Goal: Find specific page/section: Find specific page/section

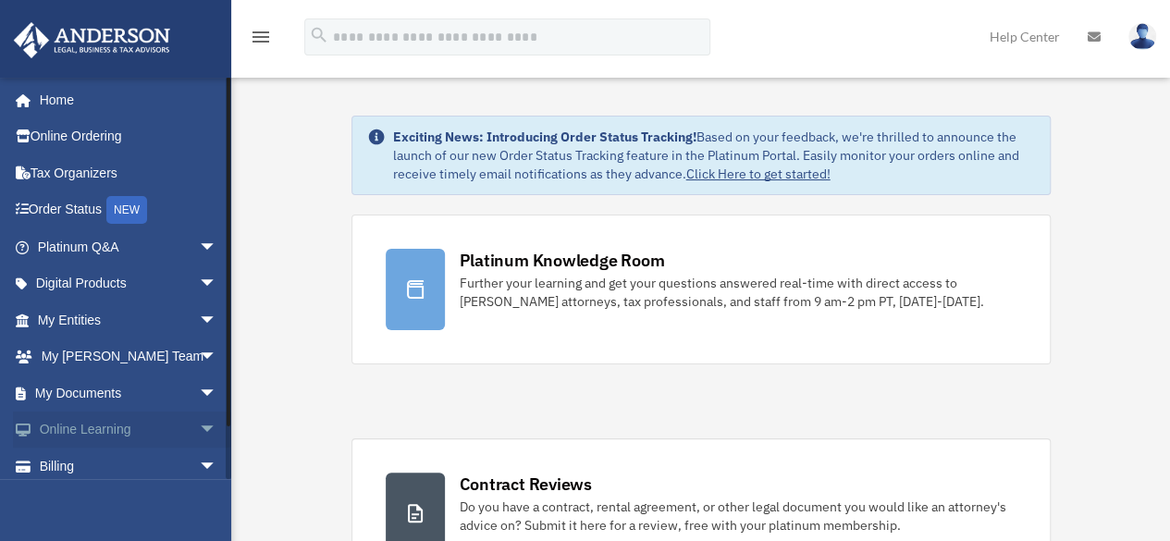
click at [199, 427] on span "arrow_drop_down" at bounding box center [217, 431] width 37 height 38
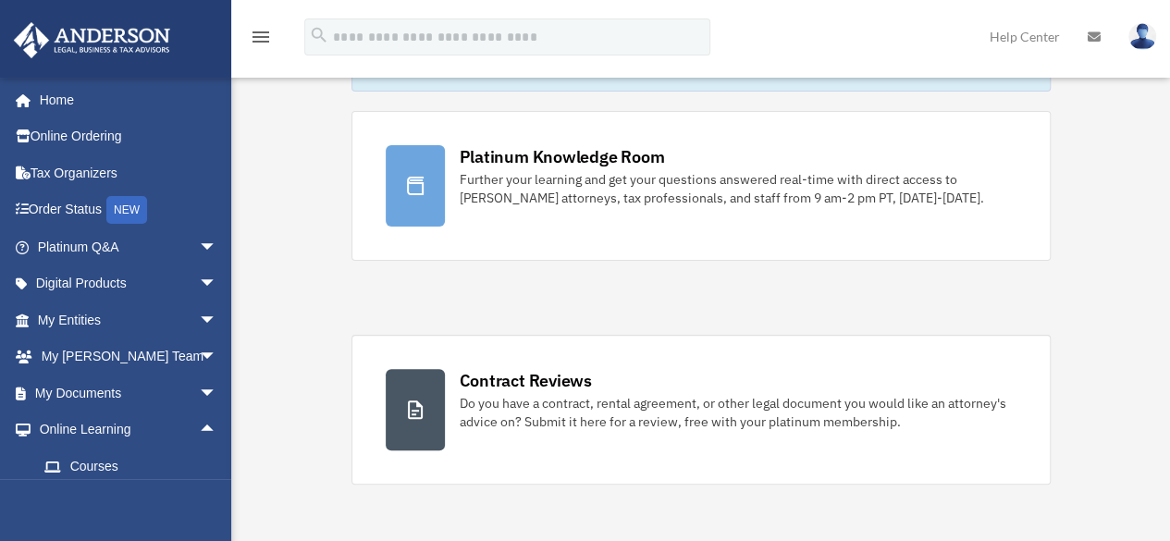
scroll to position [154, 0]
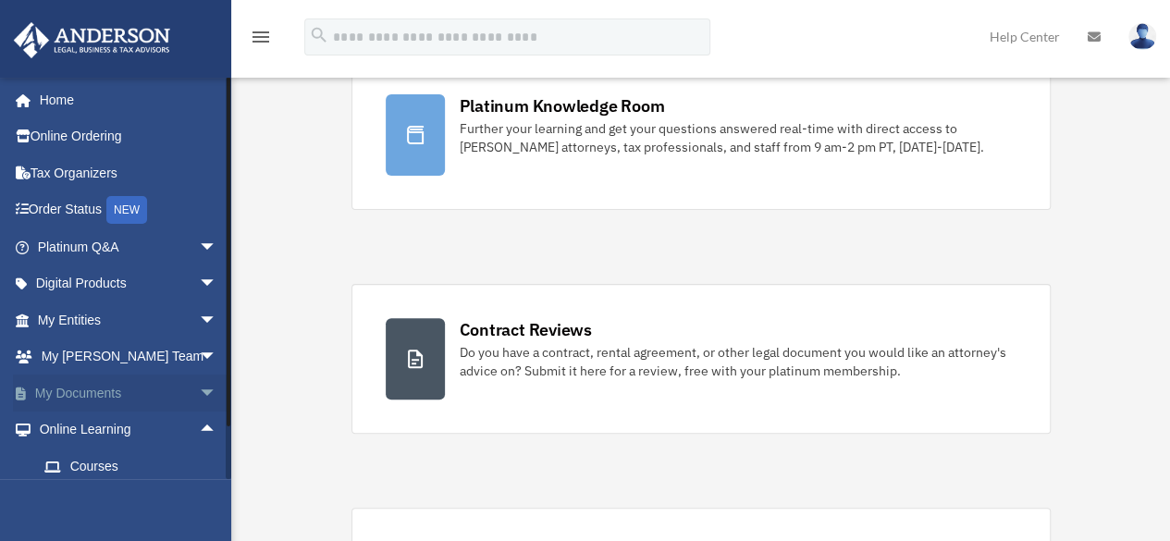
click at [199, 397] on span "arrow_drop_down" at bounding box center [217, 394] width 37 height 38
click at [69, 431] on link "Box" at bounding box center [135, 430] width 219 height 37
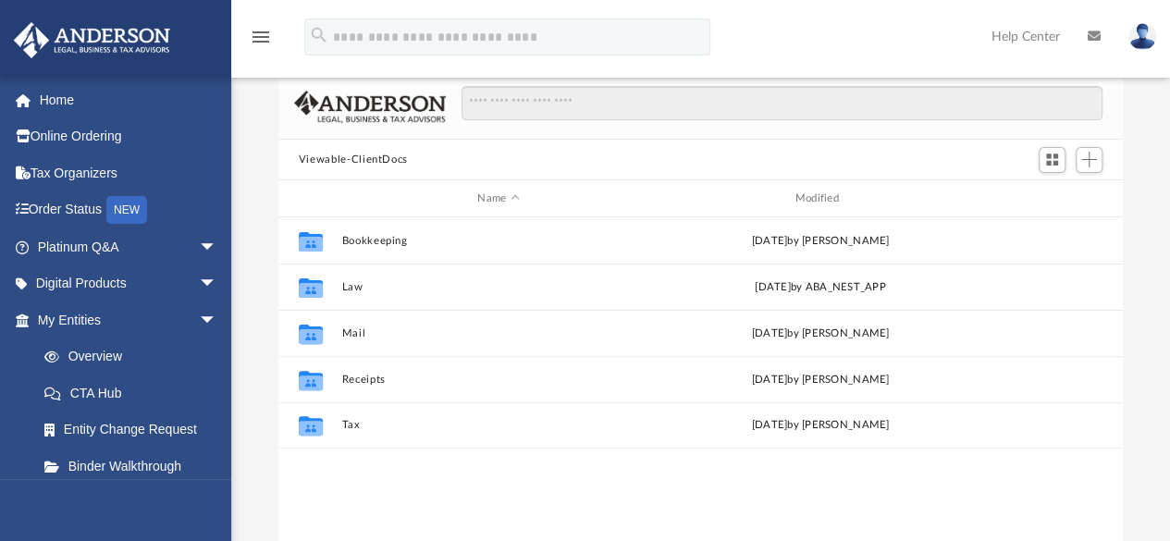
scroll to position [97, 0]
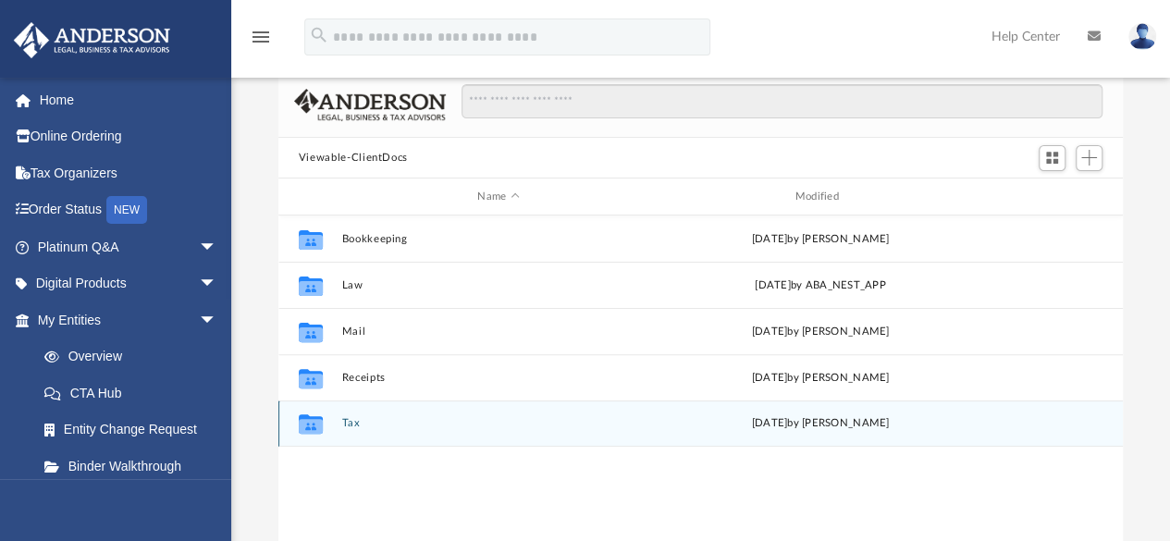
click at [314, 421] on icon "grid" at bounding box center [311, 426] width 24 height 15
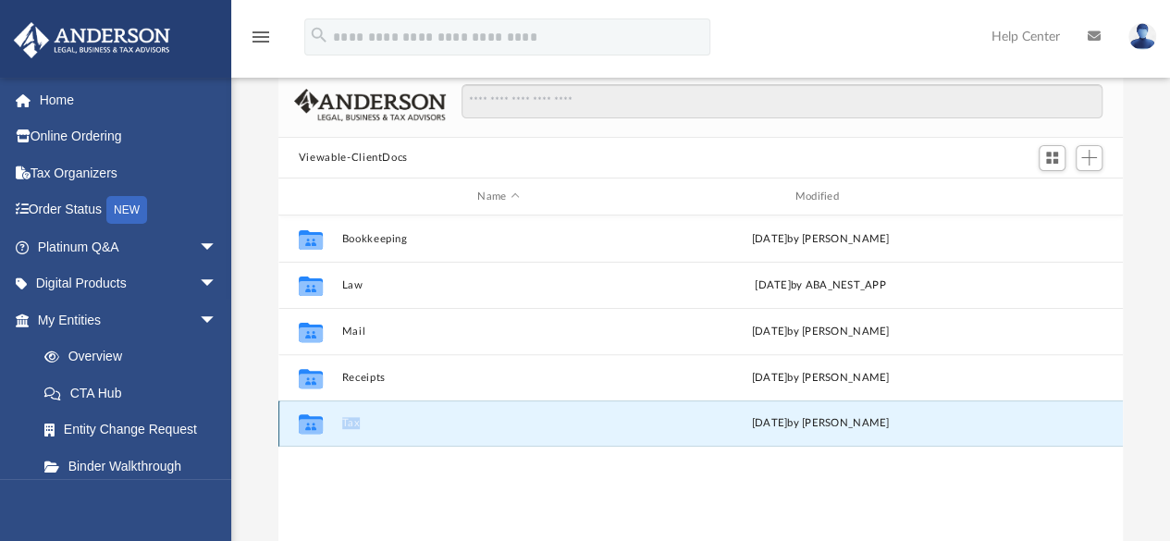
click at [314, 421] on icon "grid" at bounding box center [311, 426] width 24 height 15
click at [350, 424] on button "Tax" at bounding box center [498, 424] width 314 height 12
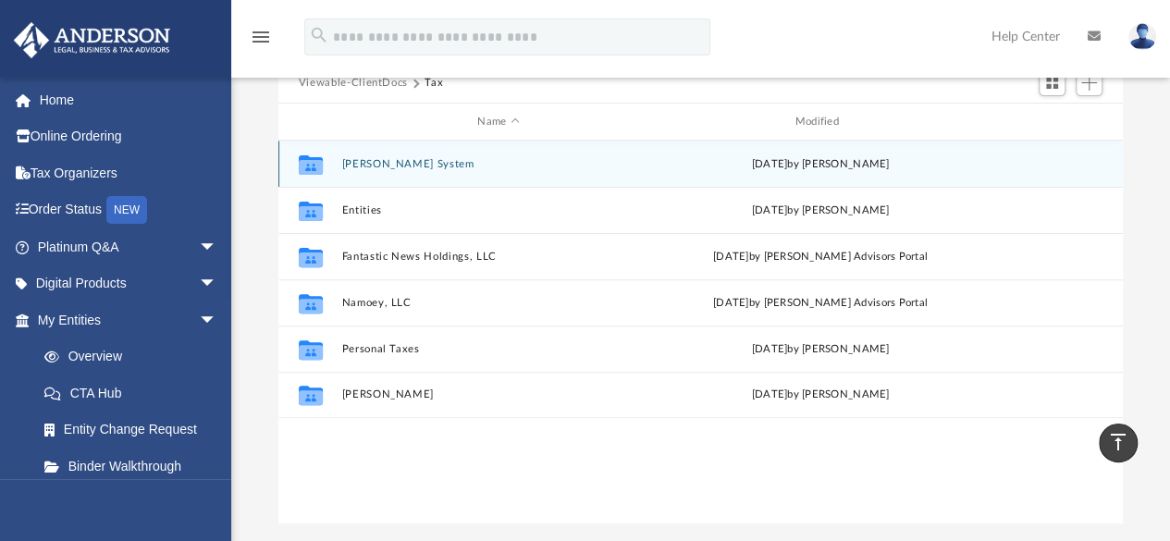
scroll to position [166, 0]
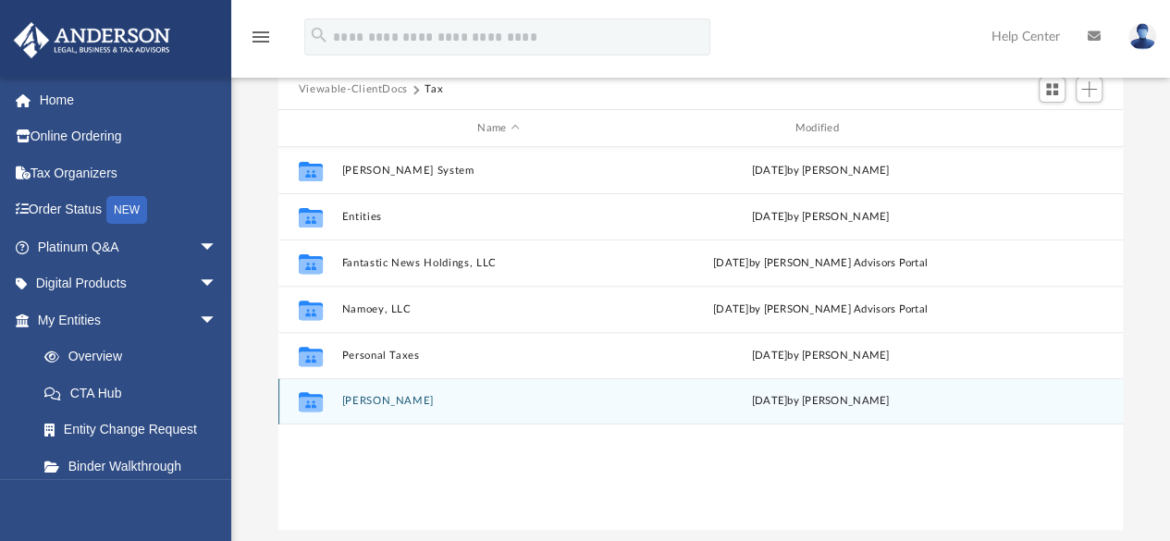
click at [314, 400] on icon "grid" at bounding box center [311, 404] width 24 height 15
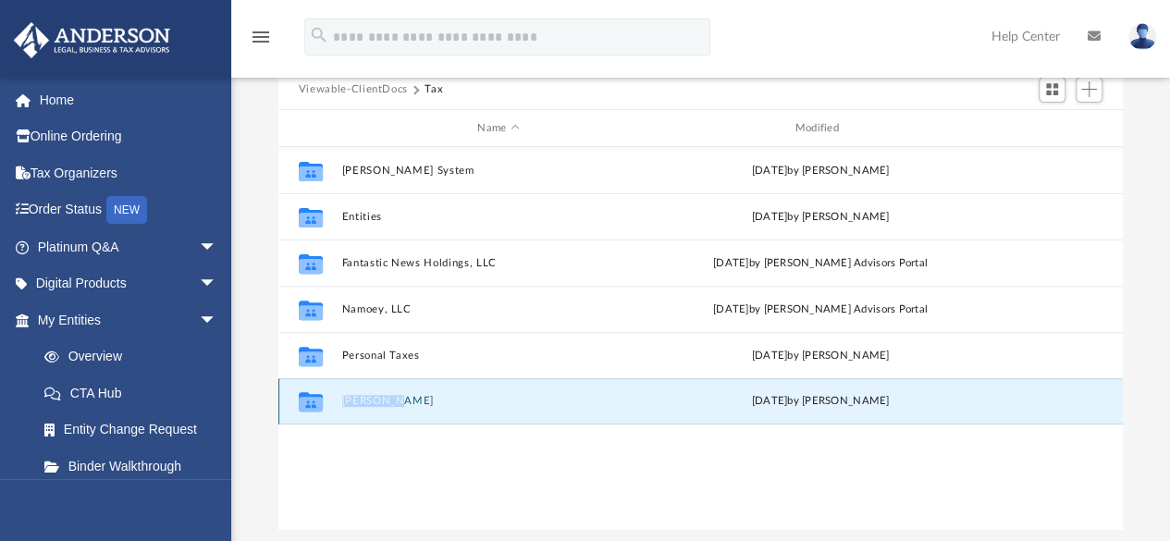
click at [374, 400] on button "Spaulding-Yeoman, Deirdre" at bounding box center [498, 402] width 314 height 12
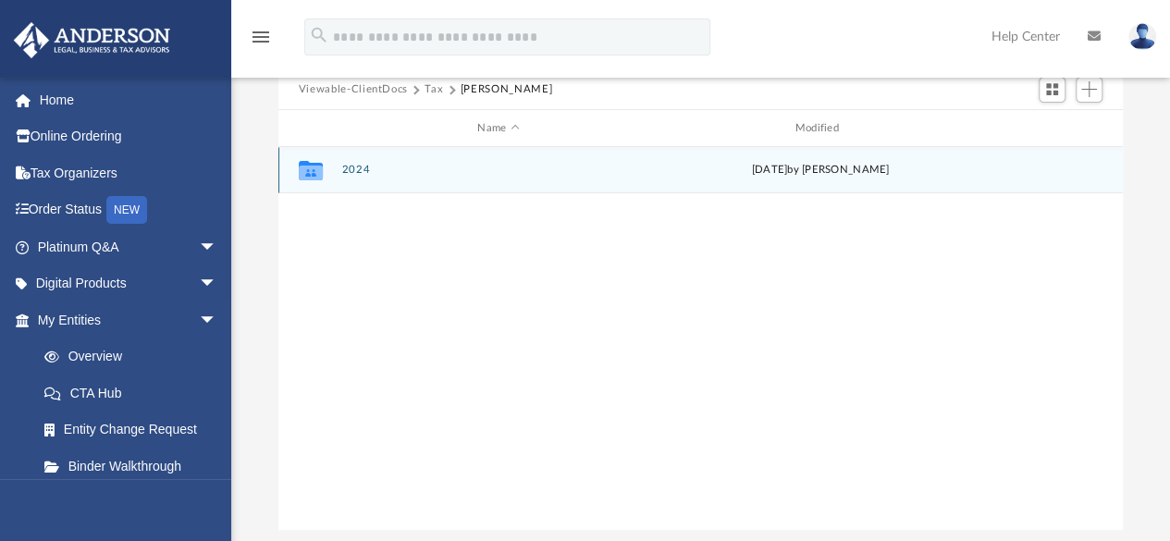
click at [313, 173] on icon "grid" at bounding box center [311, 170] width 24 height 19
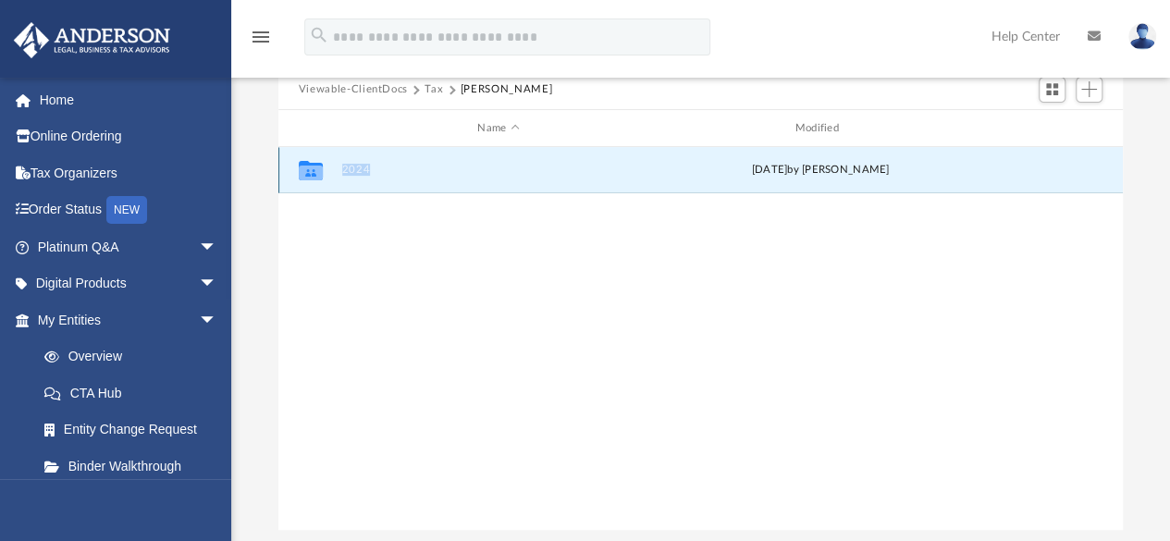
click at [347, 166] on button "2024" at bounding box center [498, 171] width 314 height 12
click at [347, 166] on button "Digital Tax Organizer" at bounding box center [498, 171] width 314 height 12
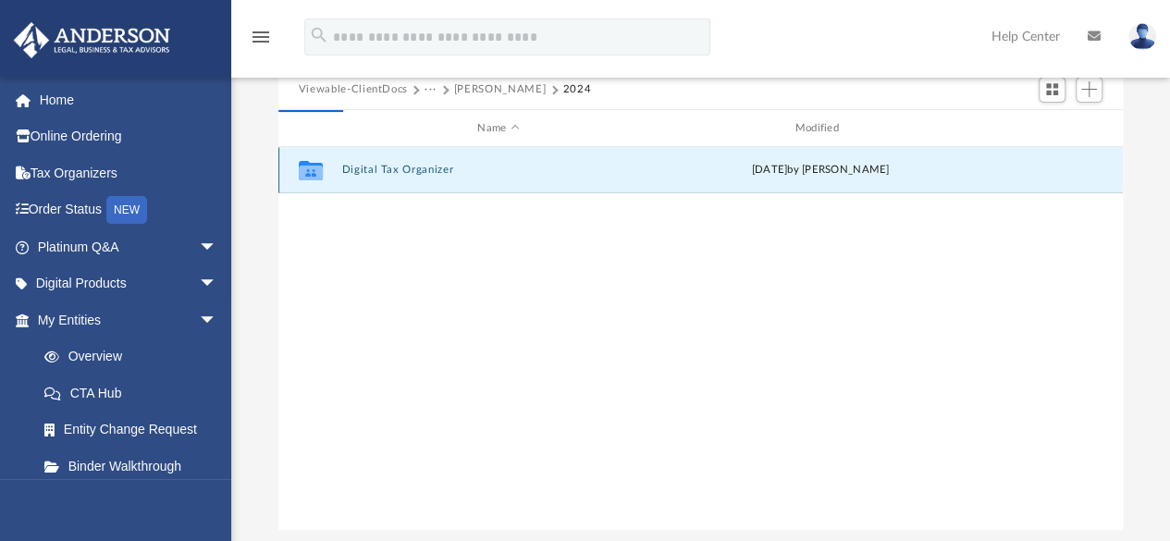
click at [347, 166] on button "Digital Tax Organizer" at bounding box center [498, 171] width 314 height 12
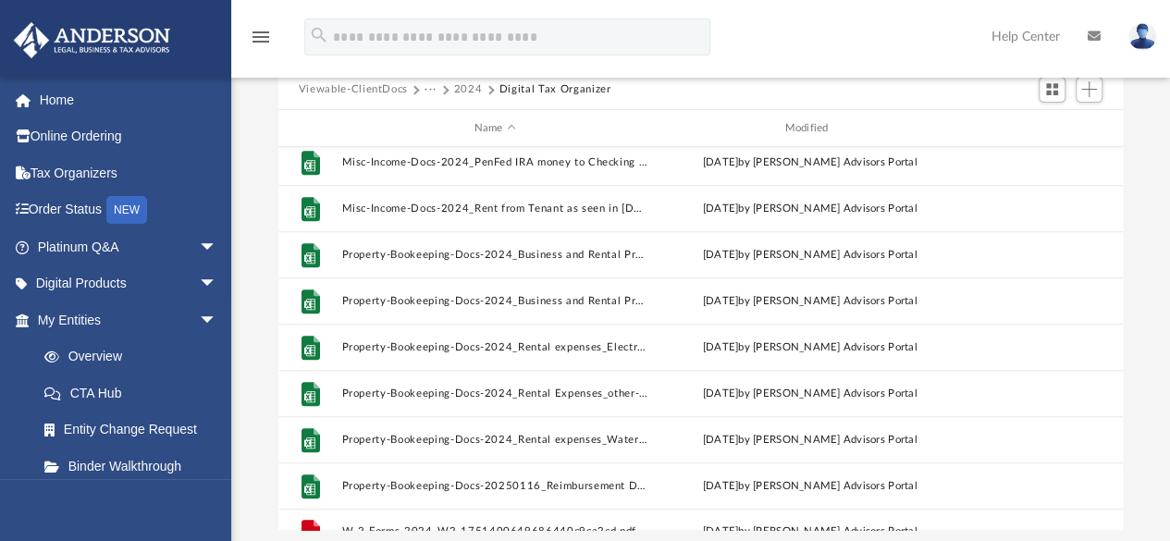
scroll to position [771, 0]
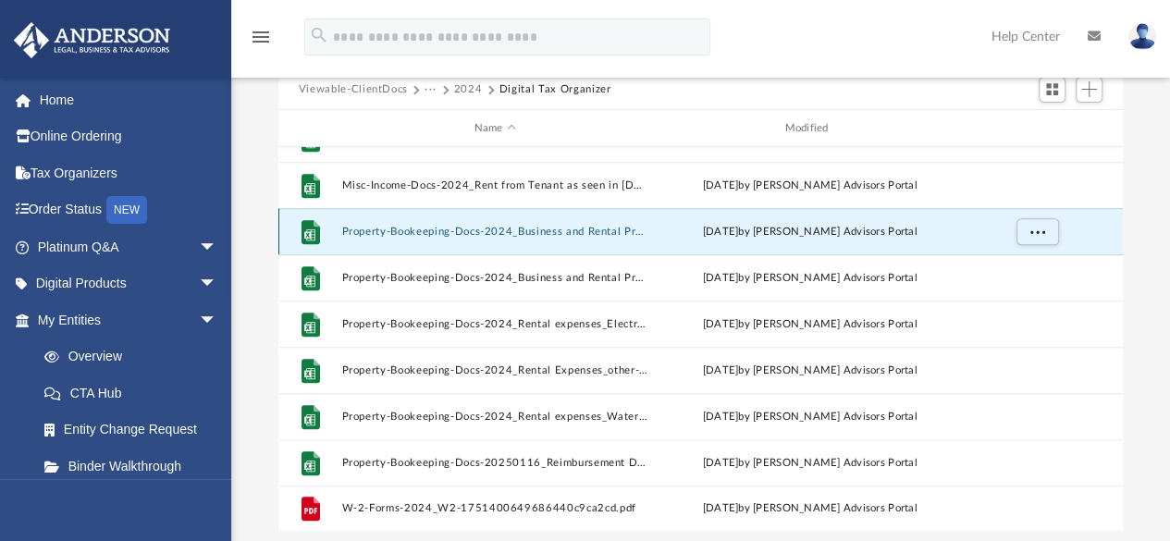
click at [365, 226] on button "Property-Bookeeping-Docs-2024_Business and Rental Property Expenses_Items order…" at bounding box center [494, 232] width 307 height 12
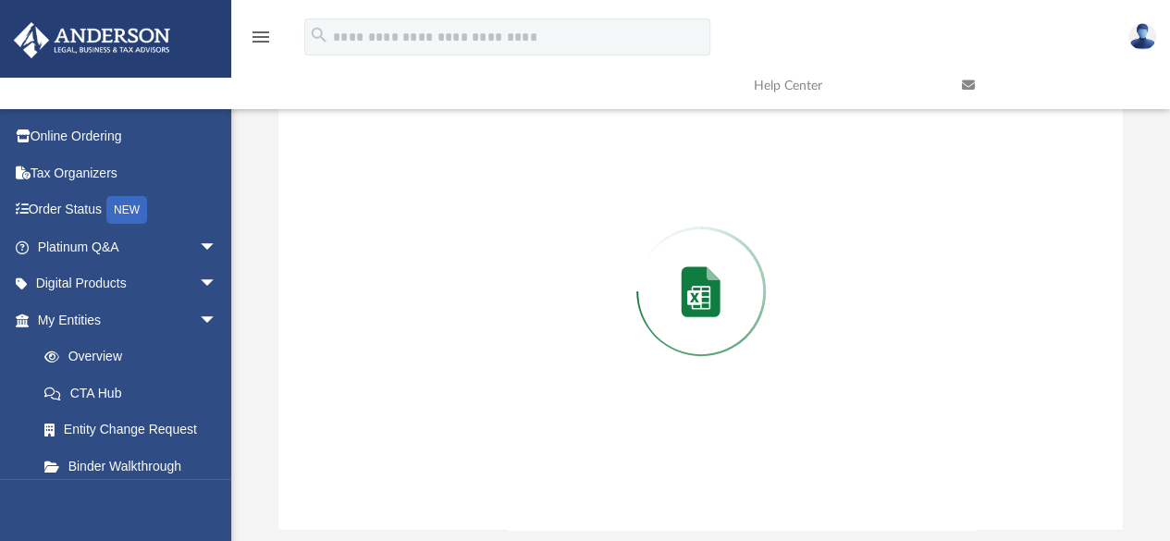
click at [365, 226] on div "Preview" at bounding box center [700, 291] width 845 height 477
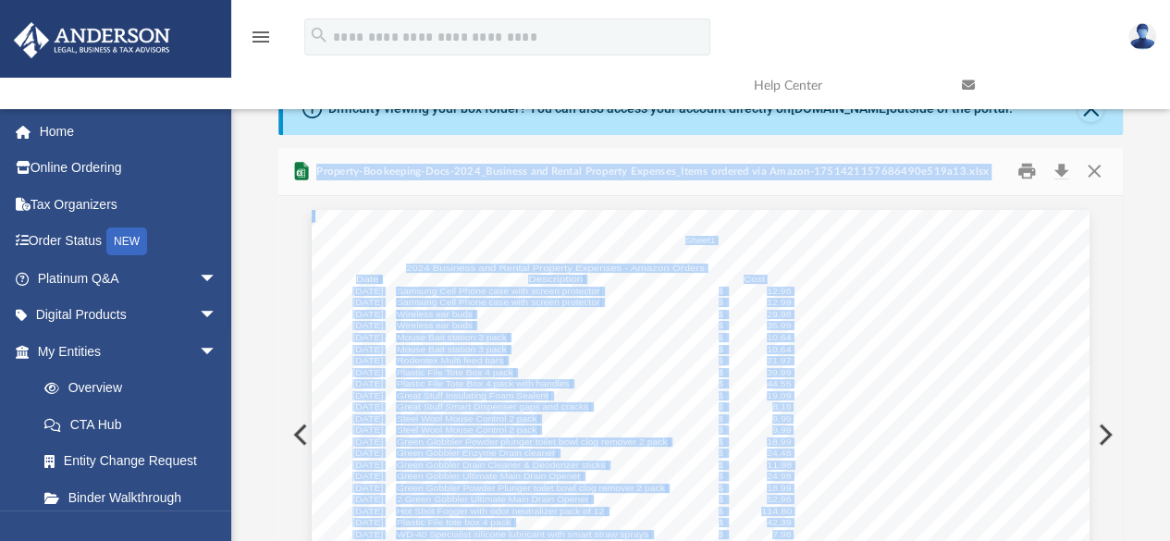
scroll to position [0, 0]
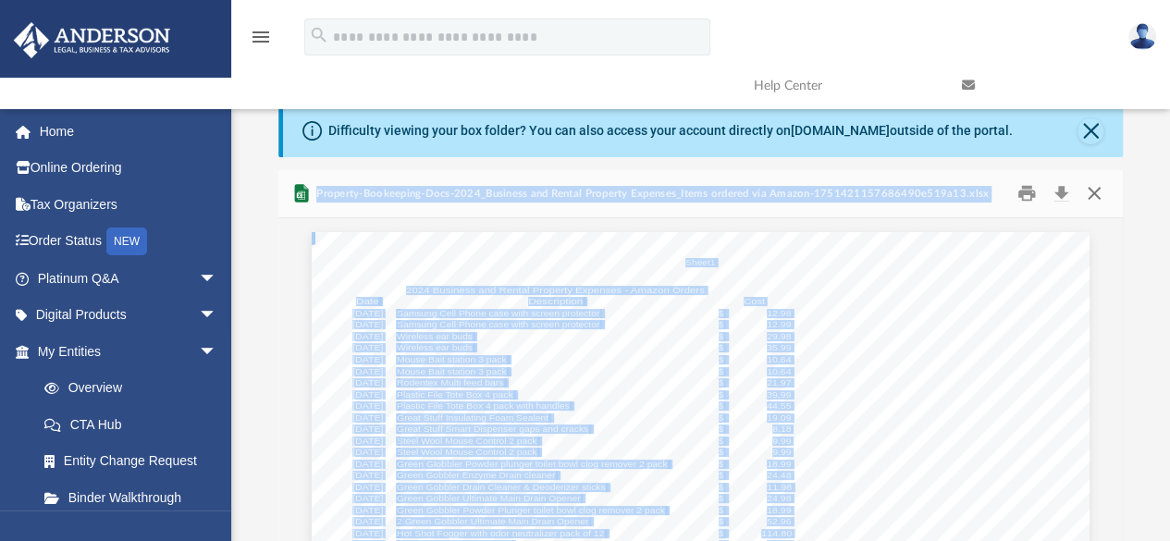
click at [1099, 195] on button "Close" at bounding box center [1093, 193] width 33 height 29
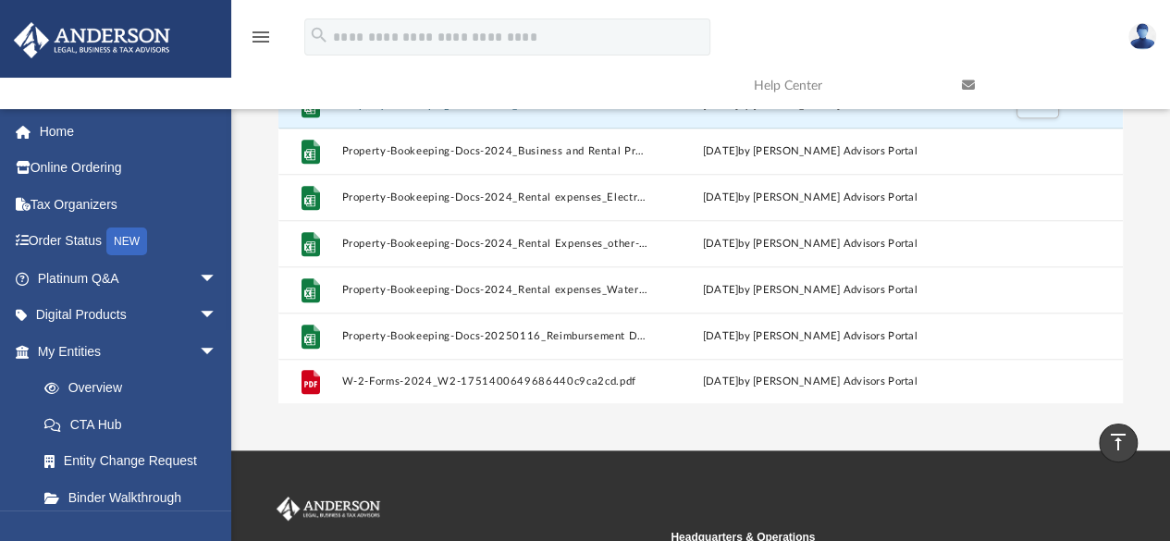
scroll to position [290, 0]
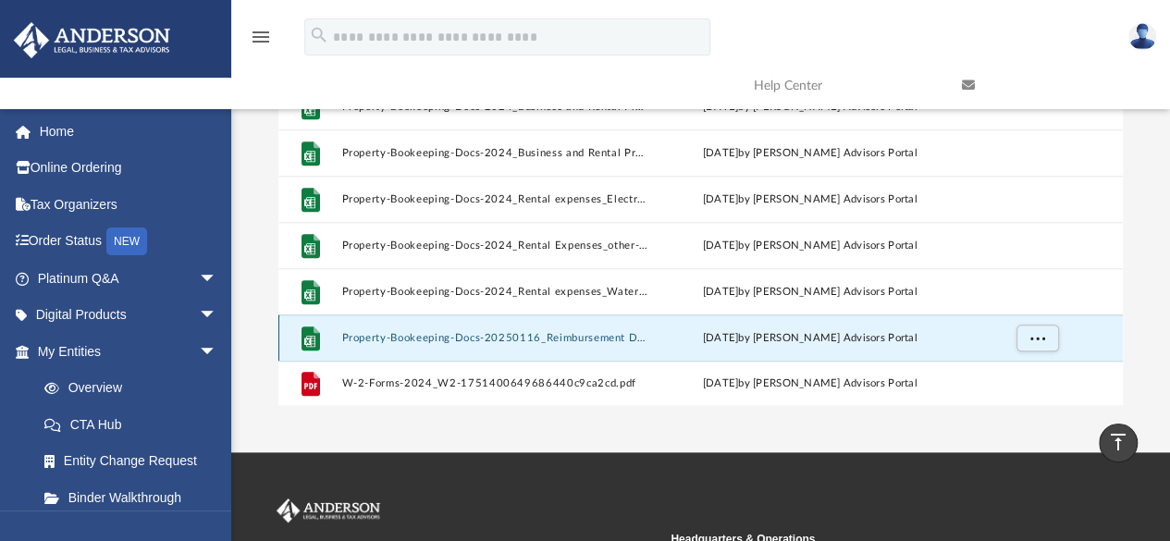
click at [466, 336] on button "Property-Bookeeping-Docs-20250116_Reimbursement Details_Rental Expenses_PenFed …" at bounding box center [494, 338] width 307 height 12
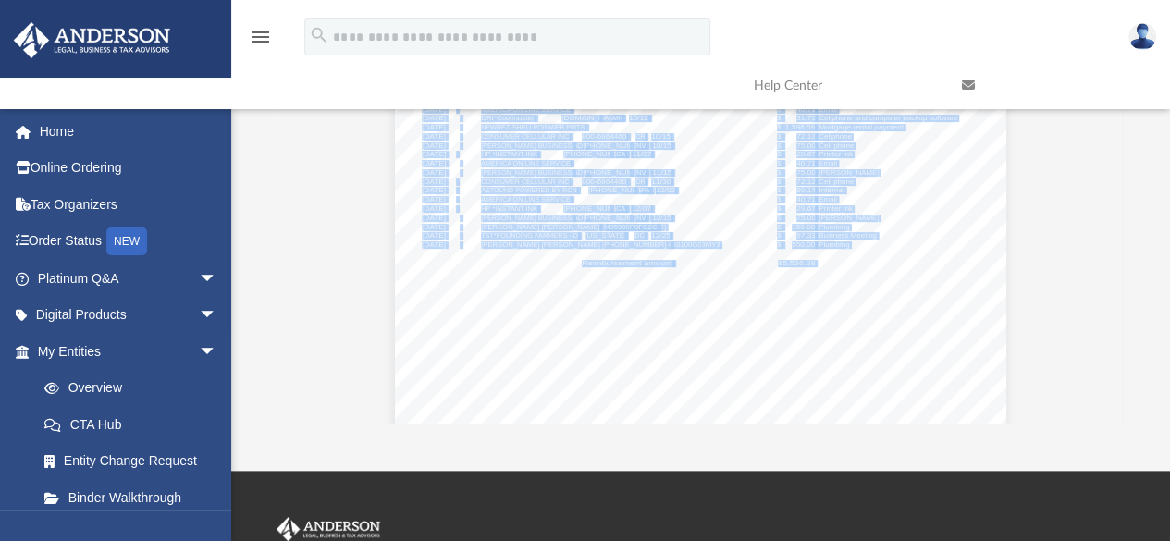
scroll to position [0, 0]
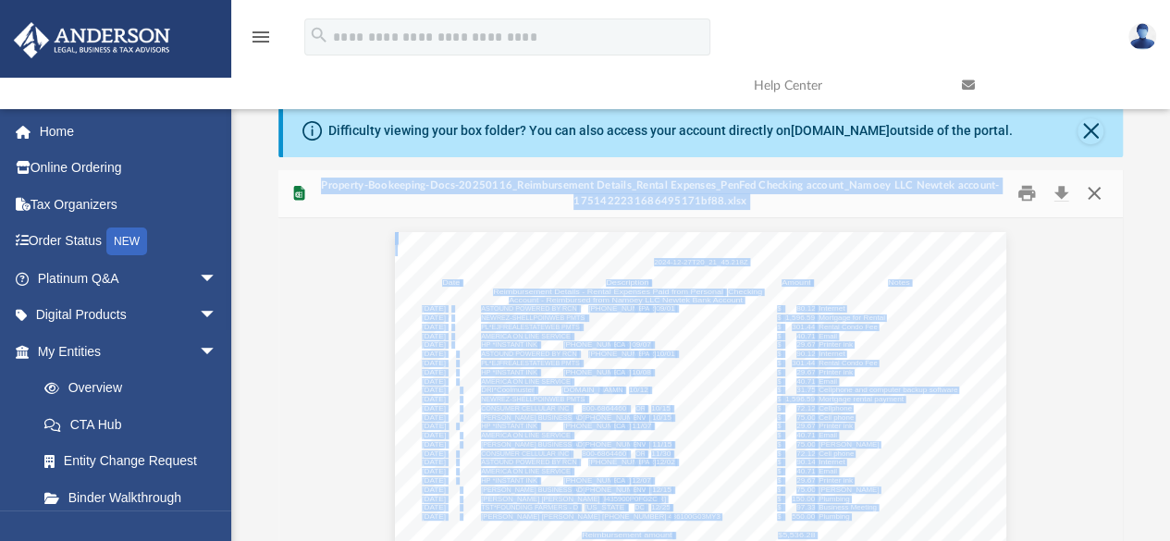
click at [1093, 193] on button "Close" at bounding box center [1093, 193] width 33 height 29
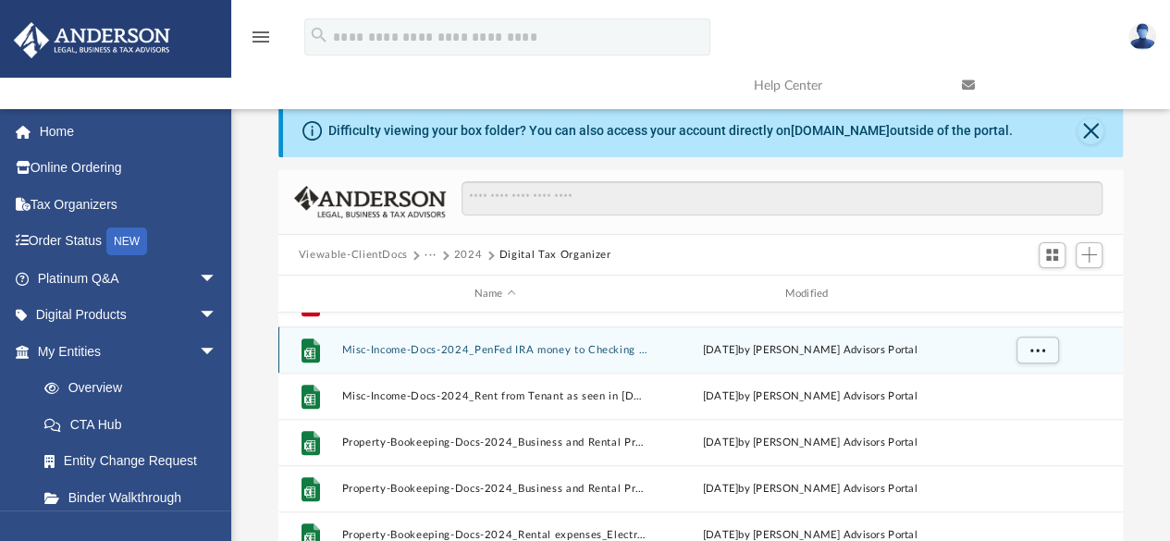
click at [331, 347] on div "File" at bounding box center [311, 351] width 46 height 30
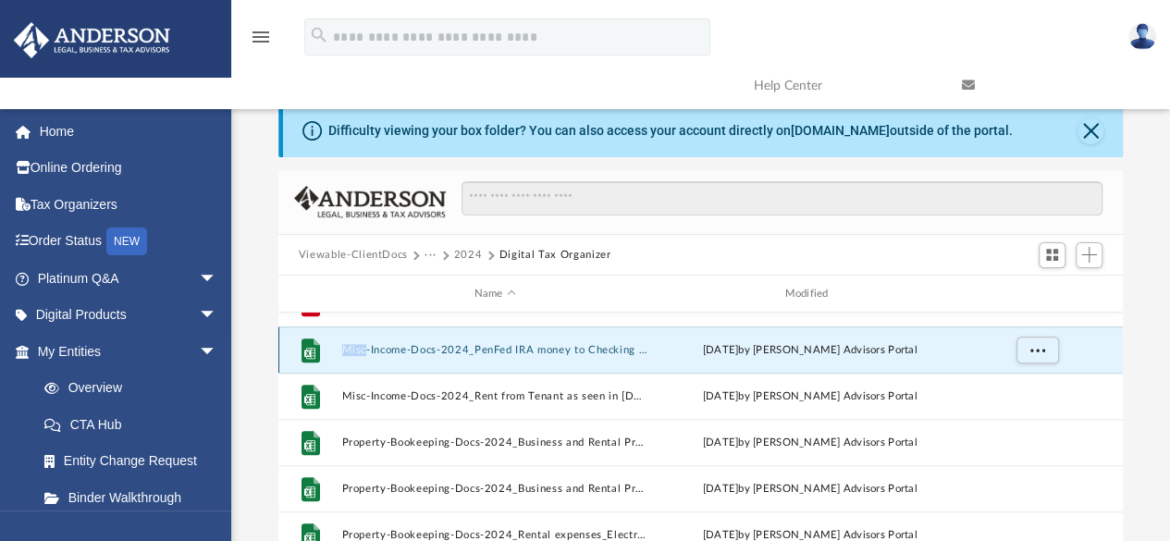
click at [331, 347] on div "File" at bounding box center [311, 351] width 46 height 30
click at [323, 348] on icon "File" at bounding box center [311, 351] width 30 height 30
click at [313, 348] on icon "grid" at bounding box center [309, 353] width 11 height 11
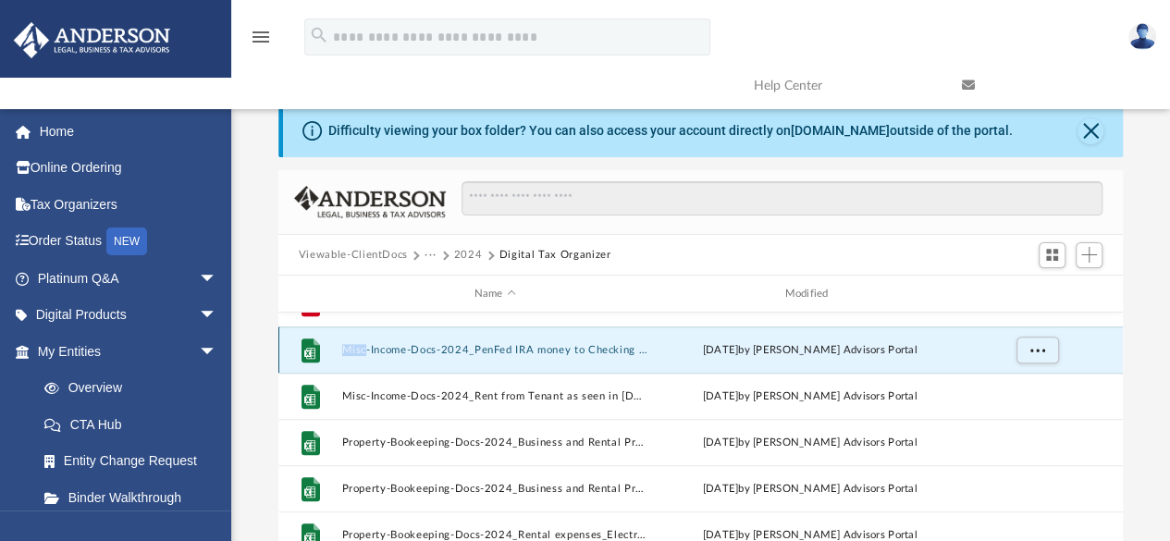
click at [474, 344] on button "Misc-Income-Docs-2024_PenFed IRA money to Checking Account and Federal Tax With…" at bounding box center [494, 350] width 307 height 12
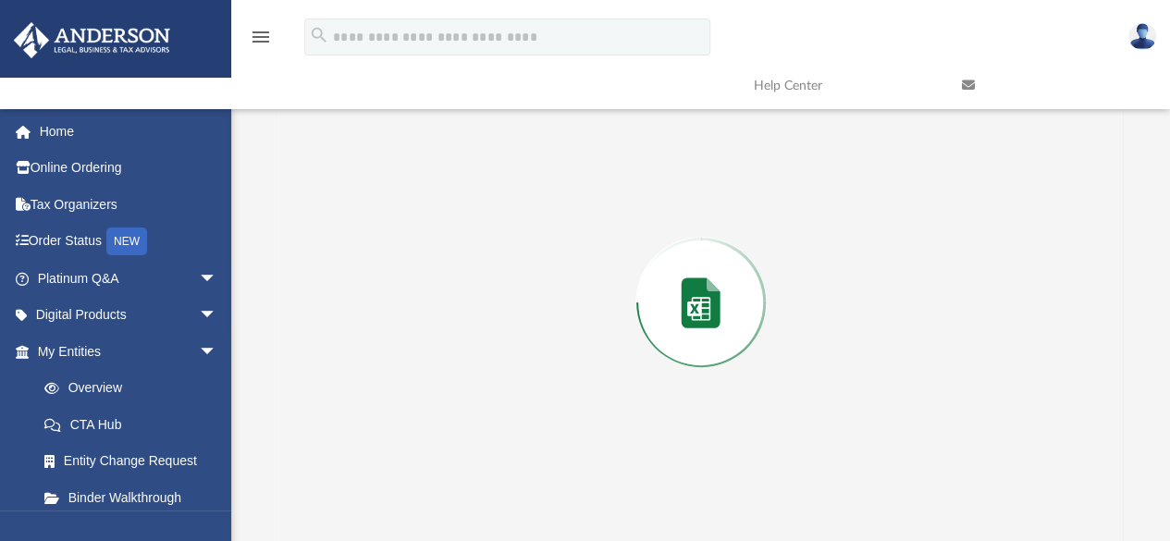
click at [474, 344] on div "Preview" at bounding box center [700, 302] width 845 height 477
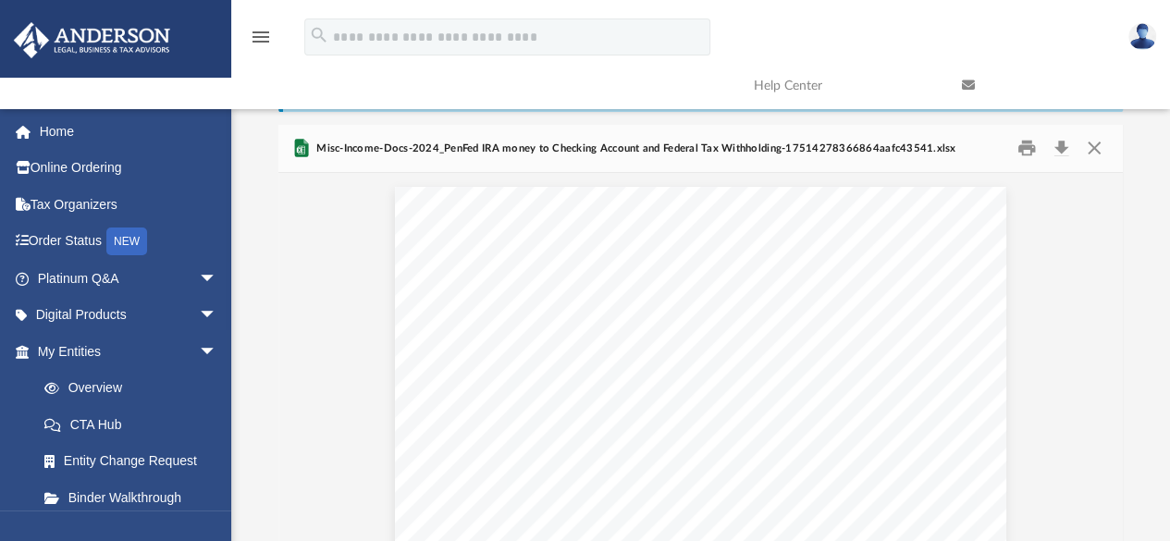
scroll to position [0, 0]
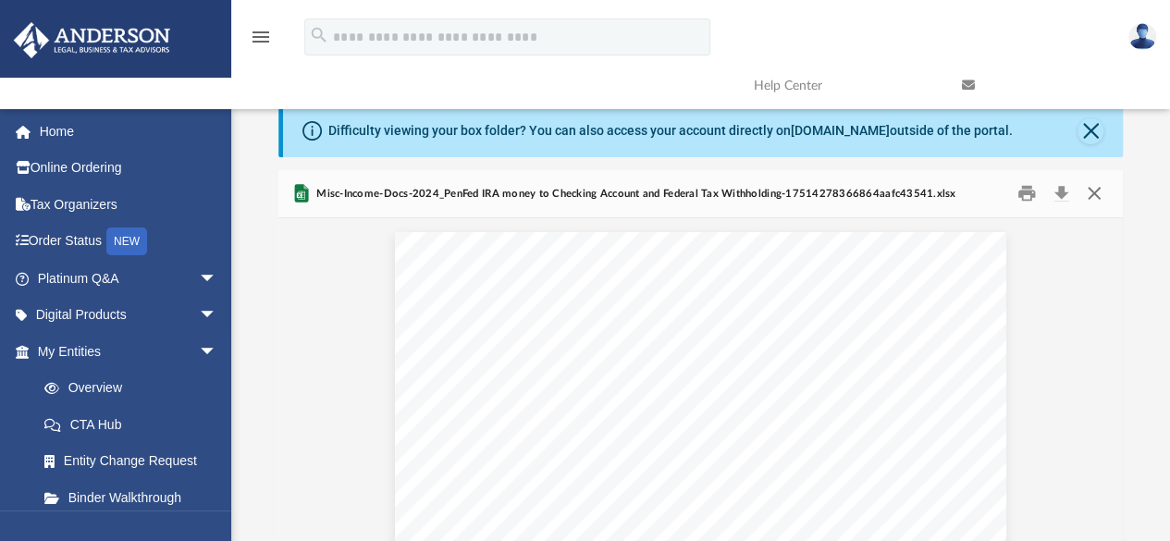
click at [1096, 197] on button "Close" at bounding box center [1093, 193] width 33 height 29
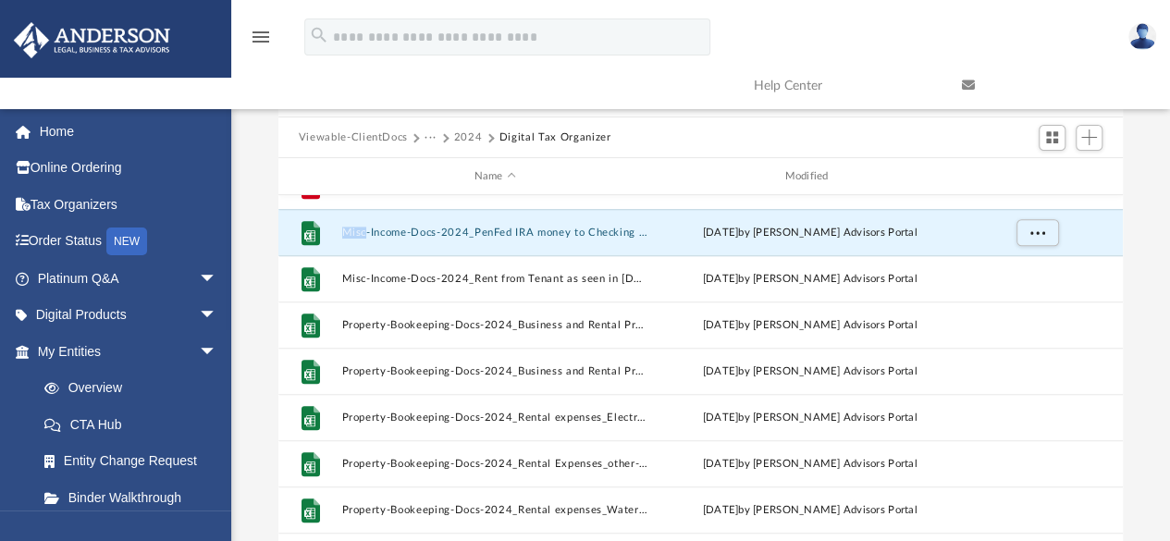
scroll to position [117, 0]
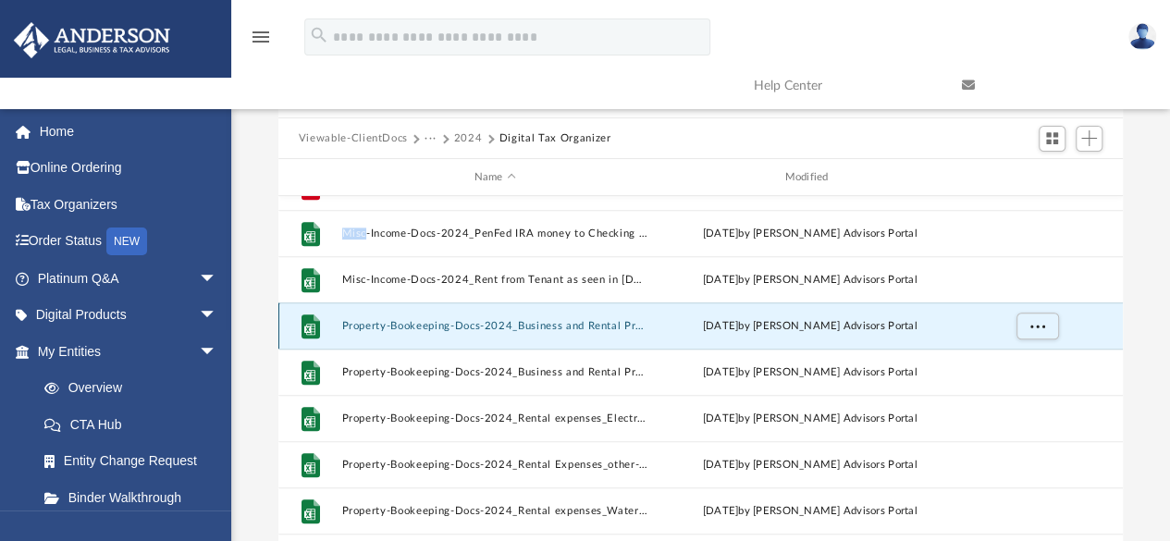
click at [457, 325] on button "Property-Bookeeping-Docs-2024_Business and Rental Property Expenses_Items order…" at bounding box center [494, 326] width 307 height 12
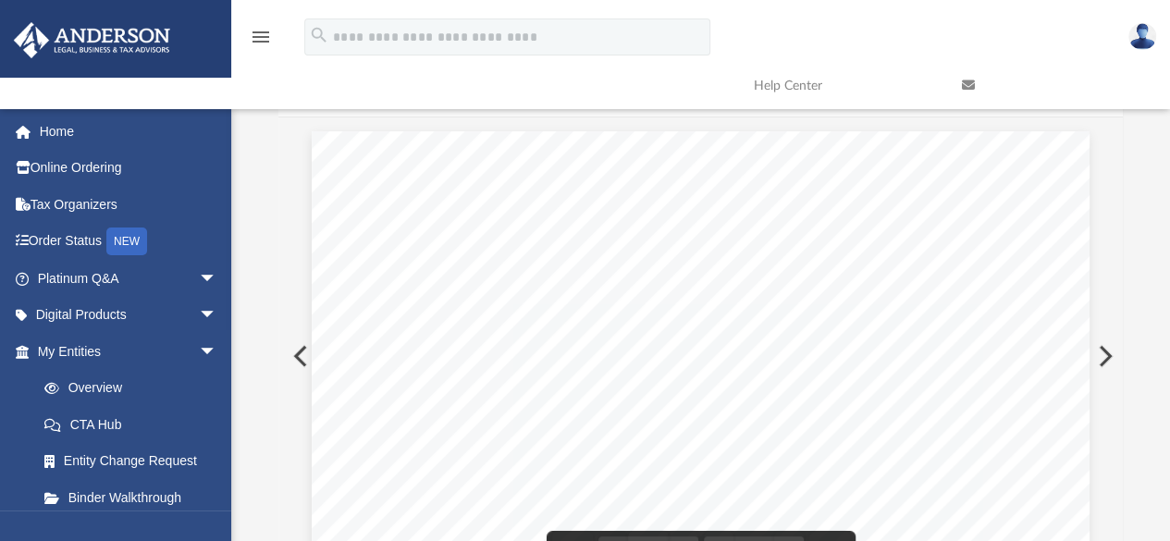
scroll to position [0, 0]
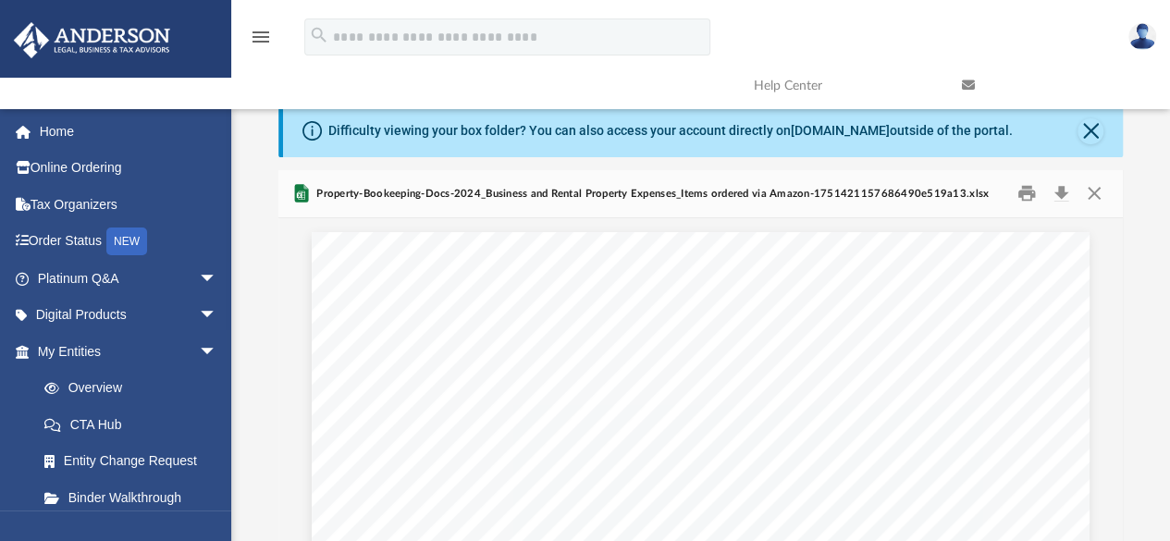
click at [318, 193] on span "Property-Bookeeping-Docs-2024_Business and Rental Property Expenses_Items order…" at bounding box center [651, 194] width 676 height 17
click at [1090, 196] on button "Close" at bounding box center [1093, 193] width 33 height 29
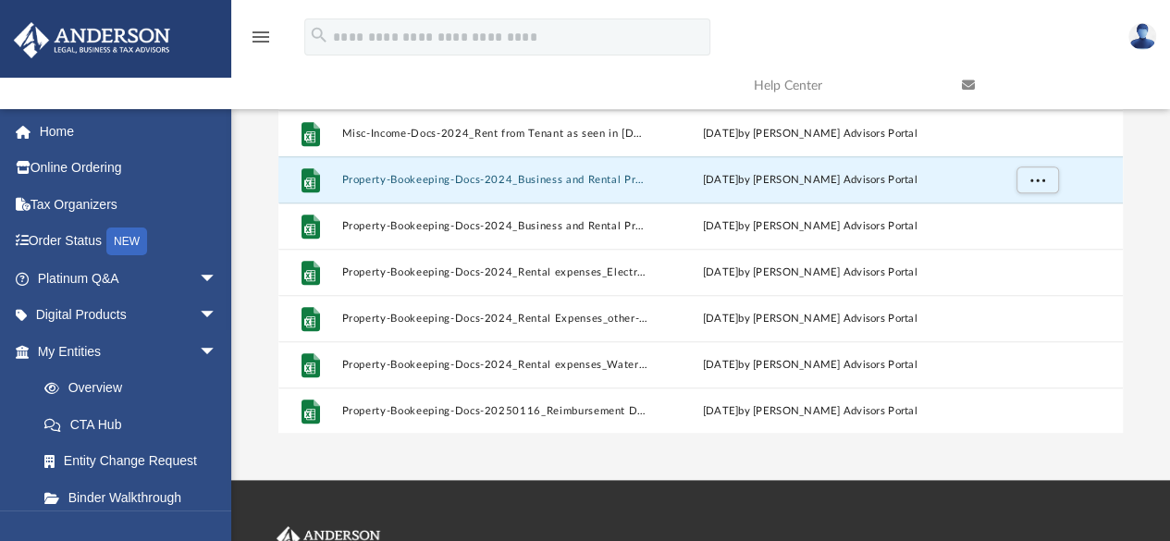
scroll to position [266, 0]
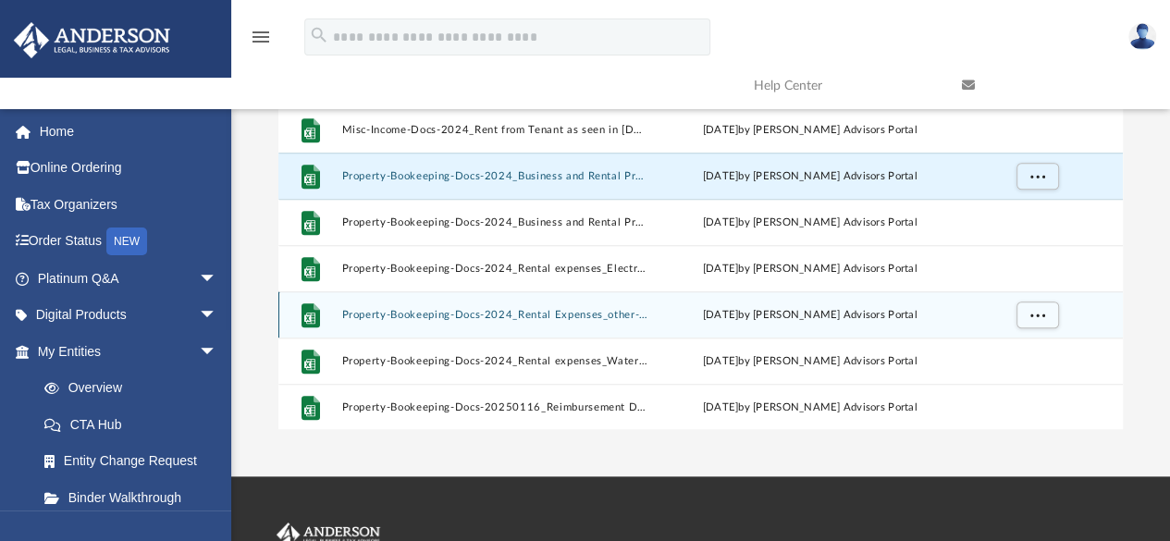
click at [493, 317] on button "Property-Bookeeping-Docs-2024_Rental Expenses_other-17514275146864a9bae896b.xlsx" at bounding box center [494, 315] width 307 height 12
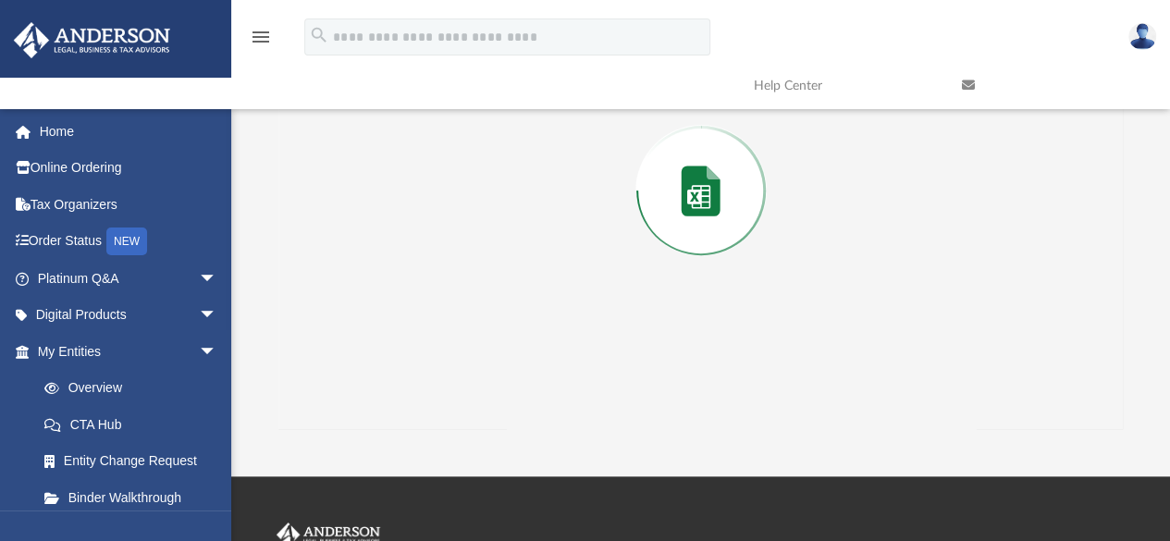
scroll to position [169, 0]
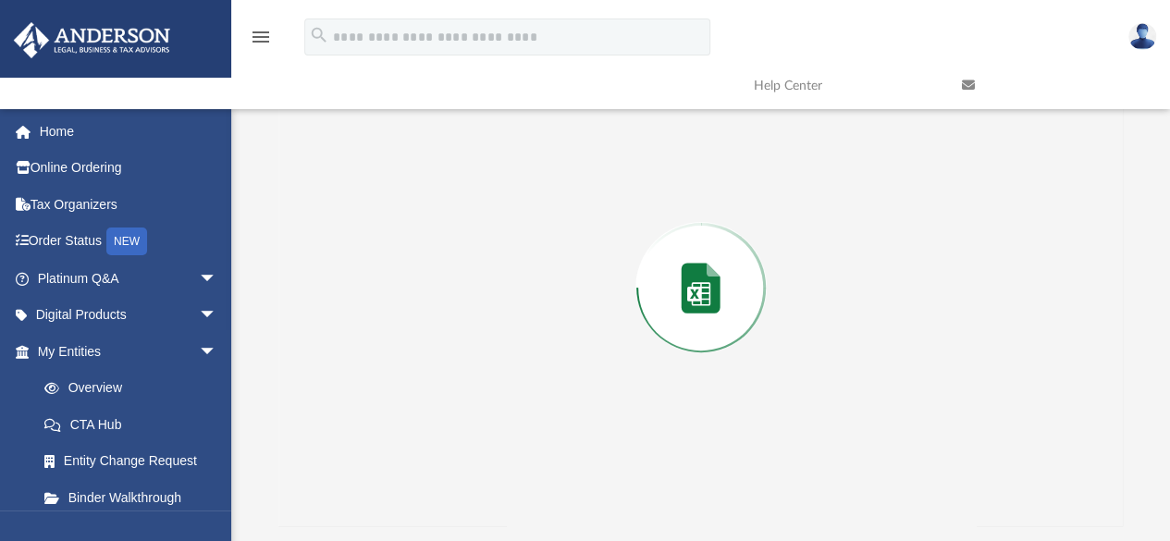
click at [493, 317] on div "Preview" at bounding box center [700, 287] width 845 height 477
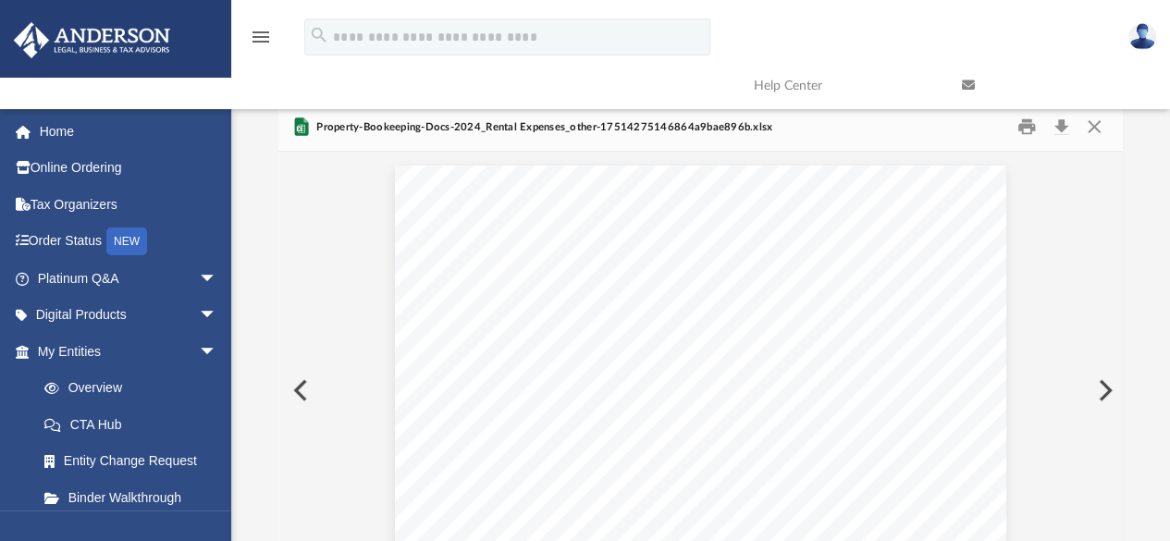
scroll to position [63, 0]
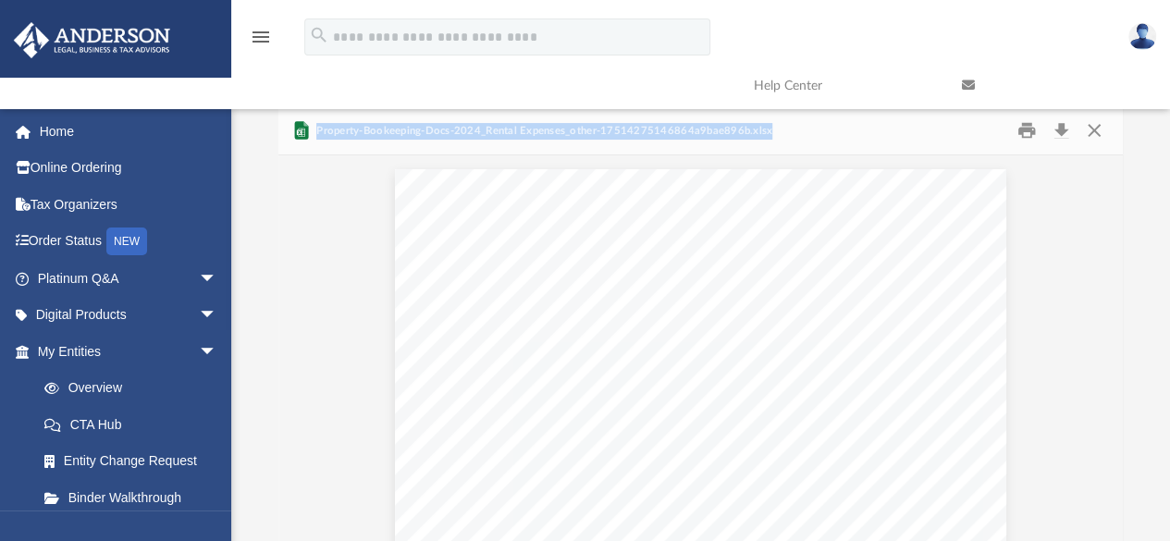
drag, startPoint x: 316, startPoint y: 126, endPoint x: 786, endPoint y: 142, distance: 470.1
click at [786, 142] on div "Property-Bookeeping-Docs-2024_Rental Expenses_other-17514275146864a9bae896b.xlsx" at bounding box center [700, 131] width 845 height 49
copy span "Property-Bookeeping-Docs-2024_Rental Expenses_other-17514275146864a9bae896b.xlsx"
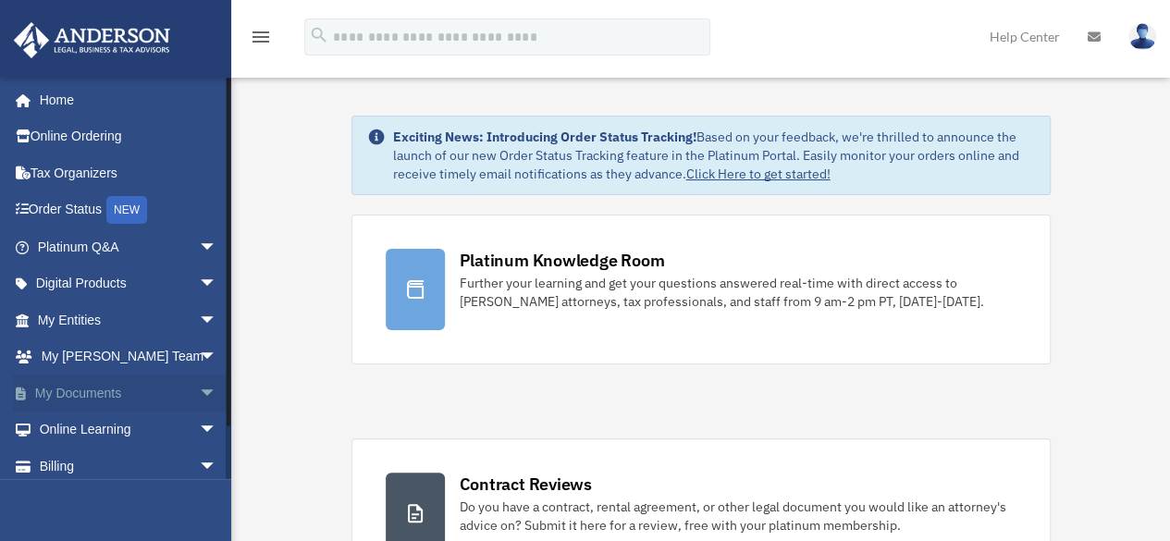
click at [199, 396] on span "arrow_drop_down" at bounding box center [217, 394] width 37 height 38
click at [74, 434] on link "Box" at bounding box center [135, 430] width 219 height 37
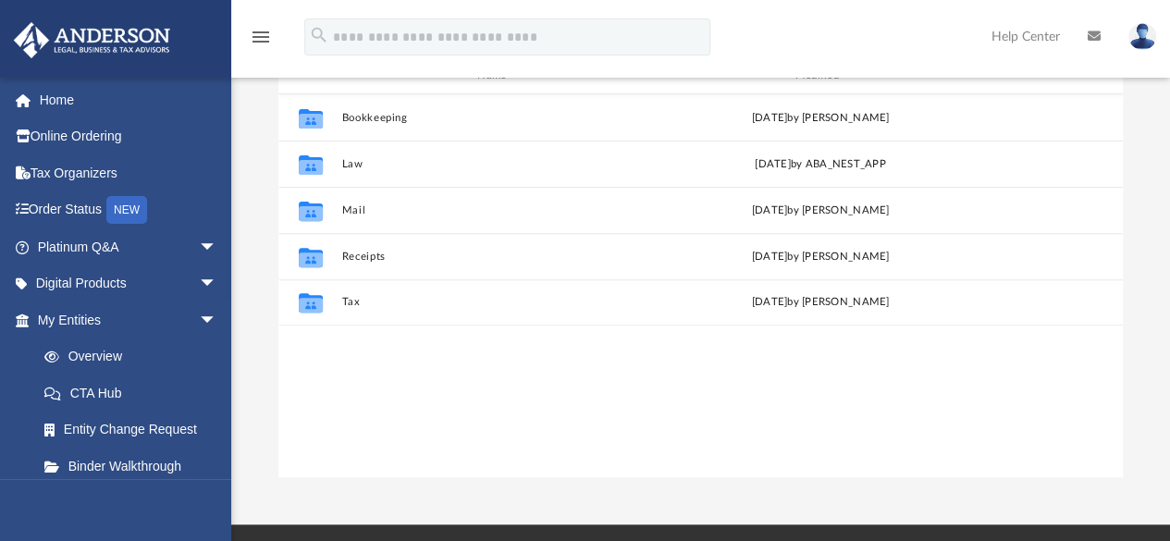
scroll to position [222, 0]
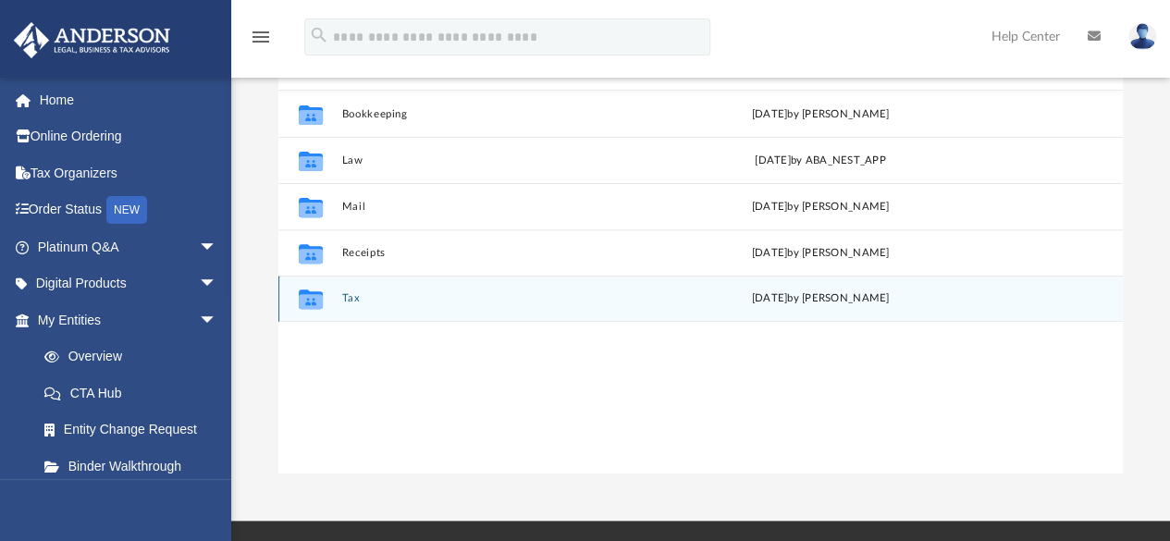
click at [318, 299] on icon "grid" at bounding box center [311, 301] width 24 height 15
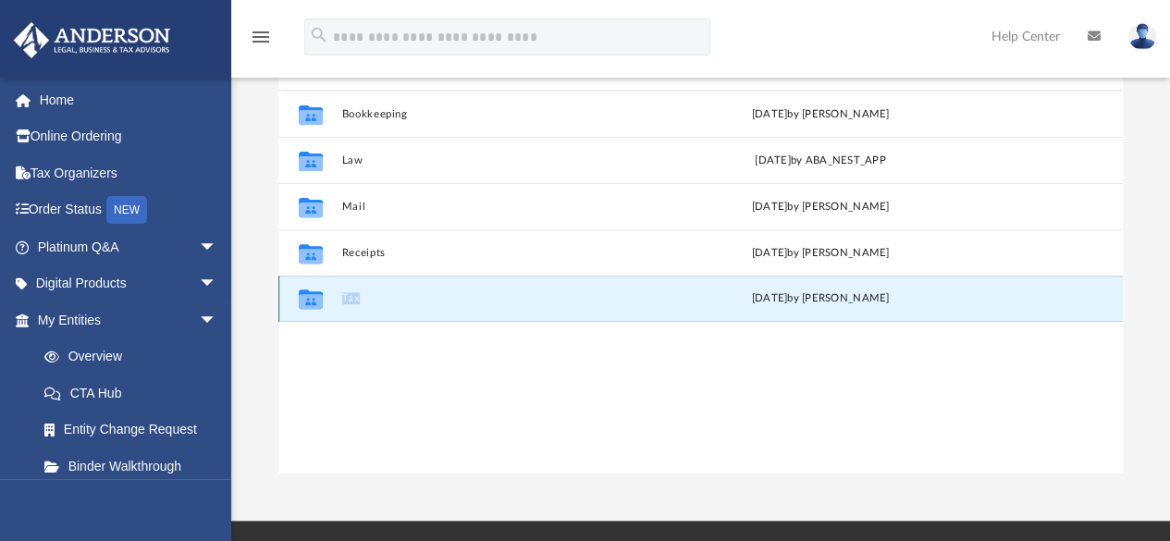
click at [357, 289] on div "Collaborated Folder Tax Mon Jul 28 2025 by Deirdre Spaulding" at bounding box center [700, 299] width 844 height 46
click at [353, 297] on button "Tax" at bounding box center [498, 299] width 314 height 12
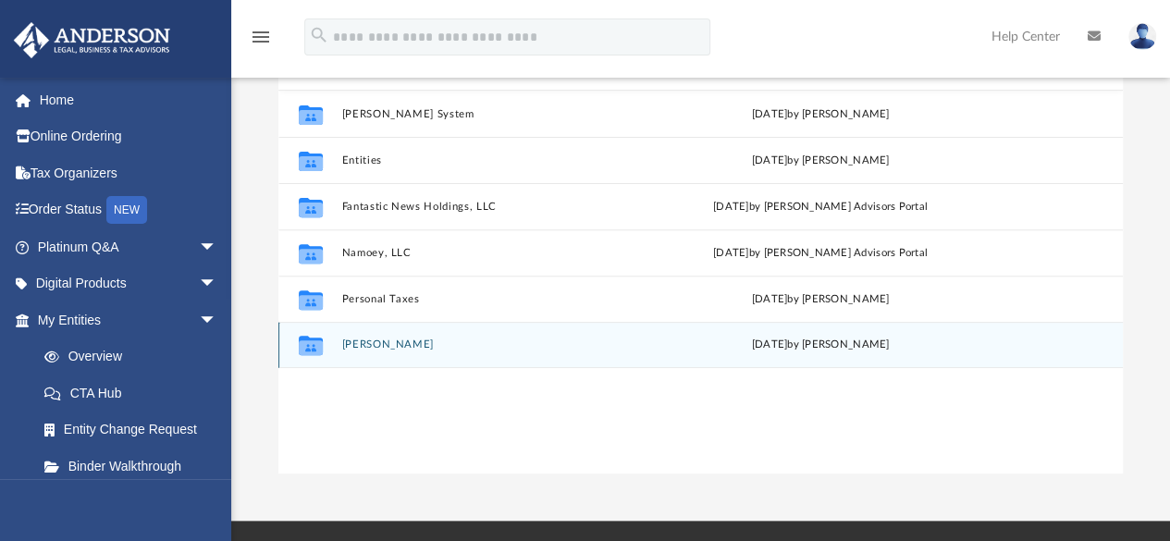
click at [309, 348] on icon "grid" at bounding box center [311, 345] width 24 height 19
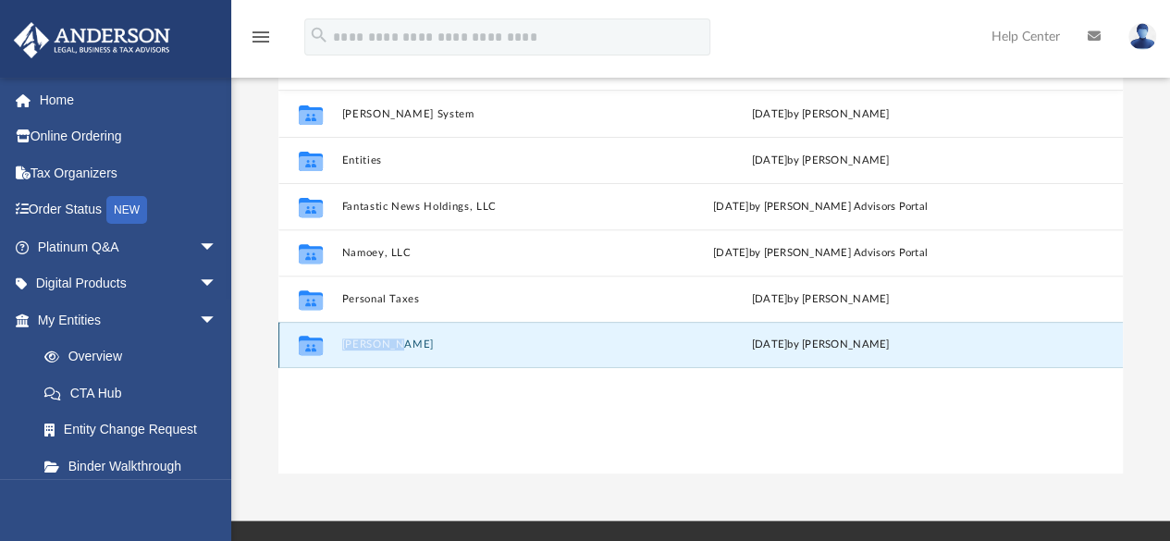
click at [309, 348] on icon "grid" at bounding box center [311, 345] width 24 height 19
click at [379, 342] on button "Spaulding-Yeoman, Deirdre" at bounding box center [498, 345] width 314 height 12
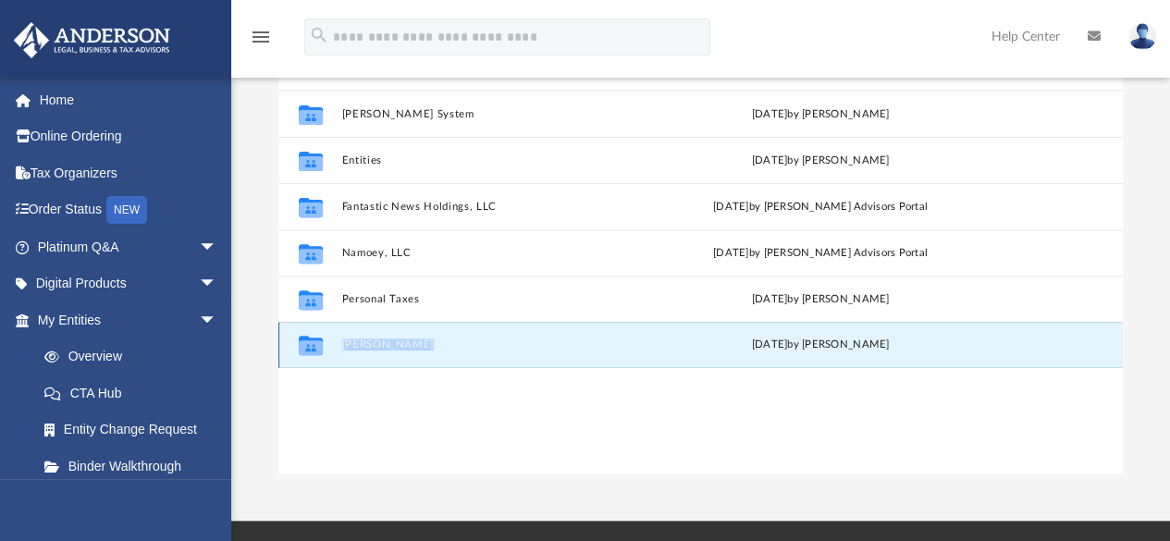
click at [379, 342] on button "Spaulding-Yeoman, Deirdre" at bounding box center [498, 345] width 314 height 12
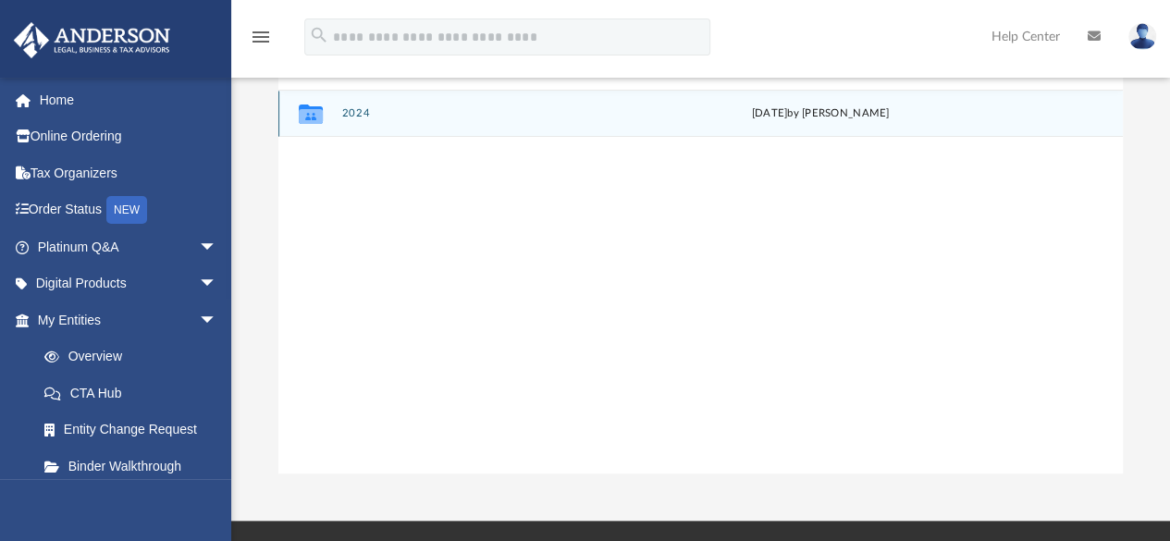
click at [344, 108] on button "2024" at bounding box center [498, 114] width 314 height 12
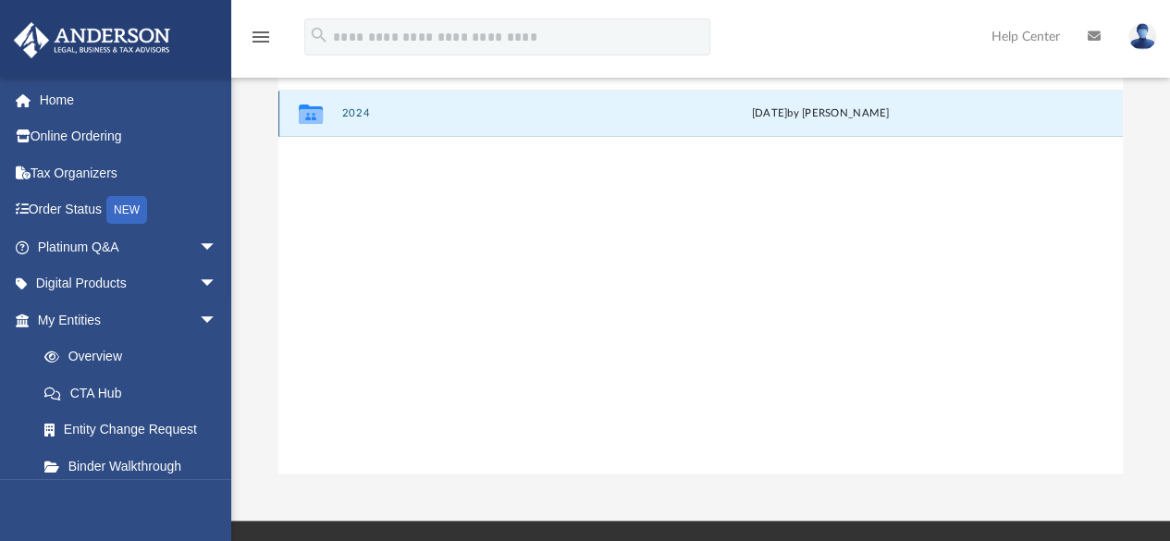
click at [344, 108] on button "2024" at bounding box center [498, 114] width 314 height 12
click at [355, 110] on button "Digital Tax Organizer" at bounding box center [498, 114] width 314 height 12
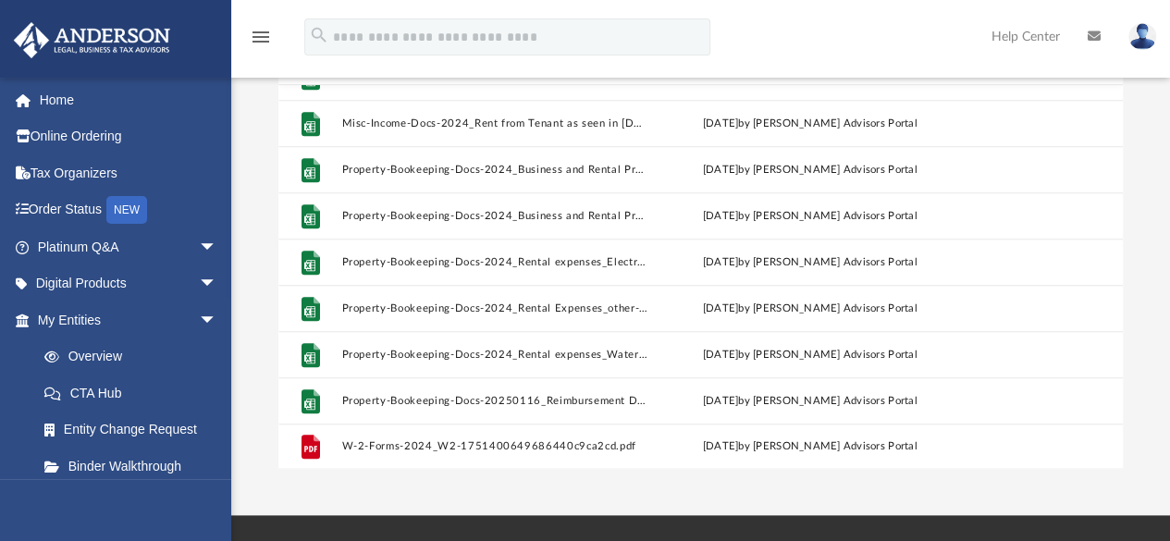
scroll to position [242, 0]
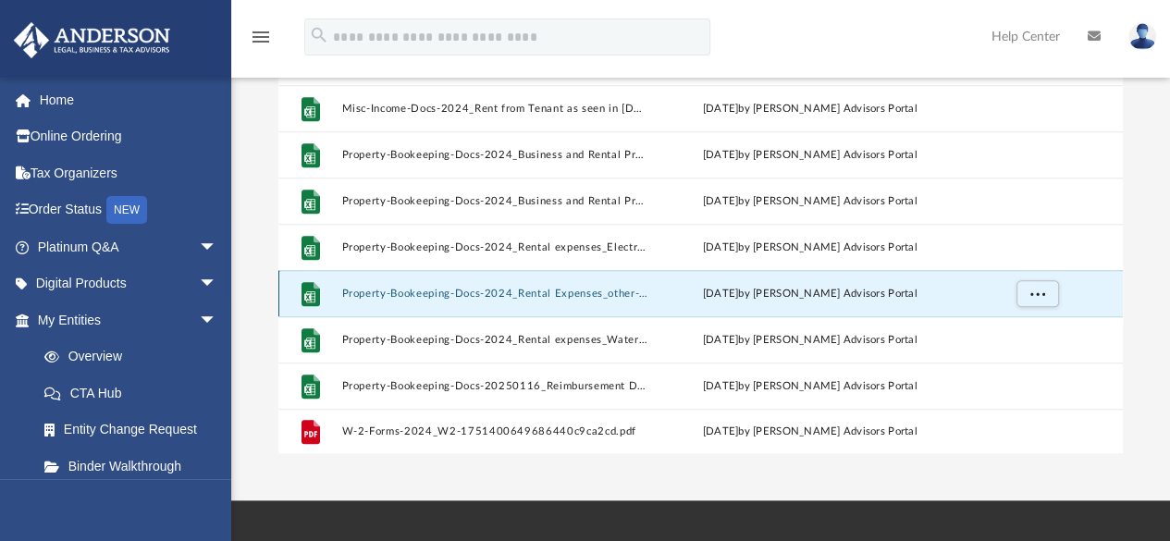
click at [402, 289] on button "Property-Bookeeping-Docs-2024_Rental Expenses_other-17514275146864a9bae896b.xlsx" at bounding box center [494, 294] width 307 height 12
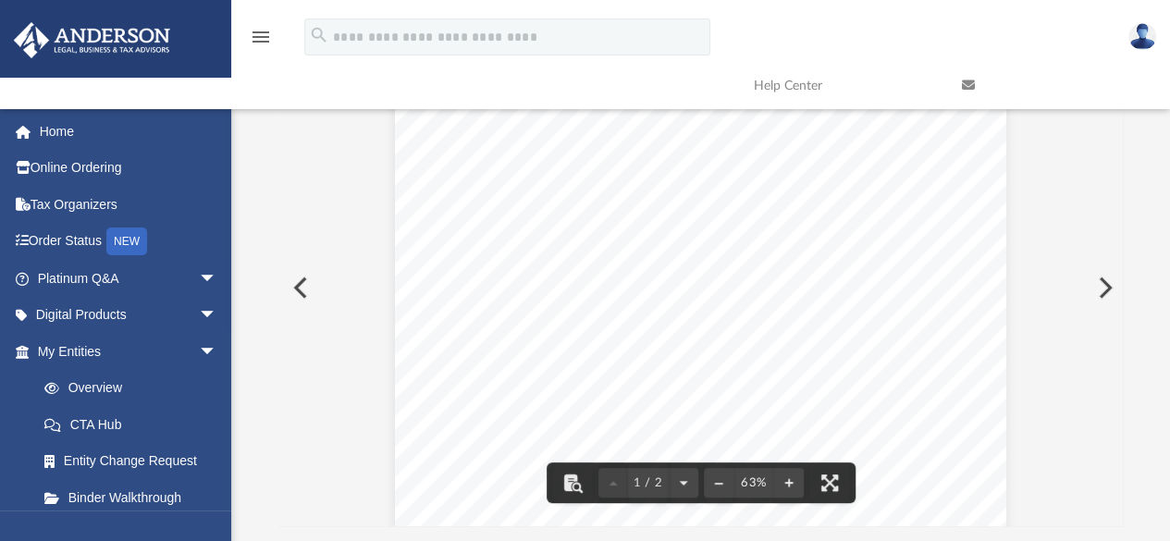
click at [1154, 215] on div "Difficulty viewing your box folder? You can also access your account directly o…" at bounding box center [700, 231] width 939 height 591
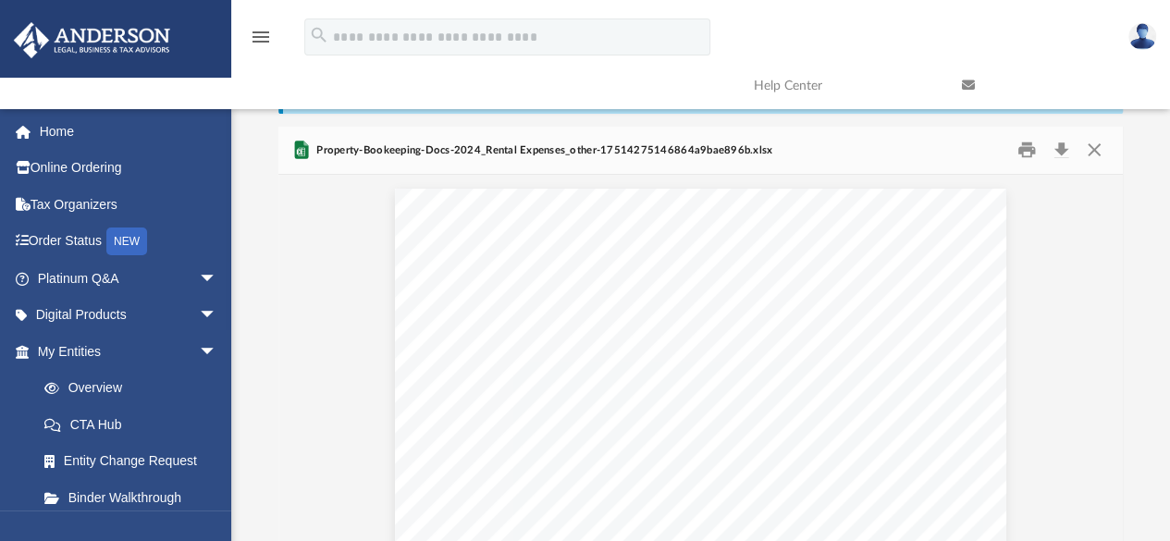
scroll to position [48, 0]
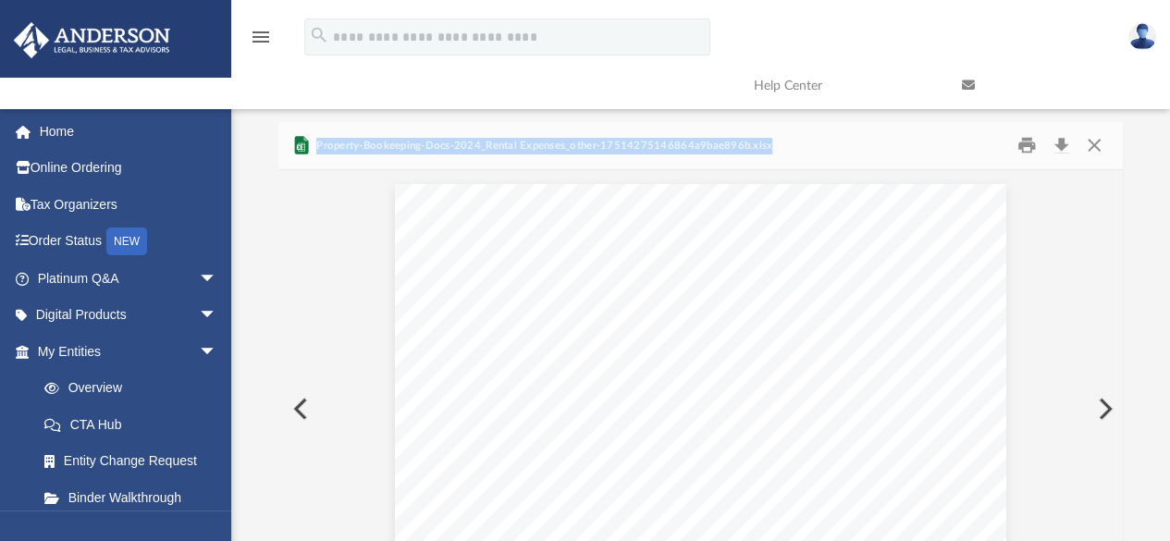
drag, startPoint x: 285, startPoint y: 114, endPoint x: 826, endPoint y: 153, distance: 542.5
click at [826, 153] on div "Difficulty viewing your box folder? You can also access your account directly o…" at bounding box center [700, 352] width 845 height 591
copy div "Viewable-ClientDocs ··· 2024 Digital Tax Organizer Name Modified File Misc-Inco…"
drag, startPoint x: 431, startPoint y: 235, endPoint x: 623, endPoint y: 318, distance: 209.6
click at [623, 318] on div "Sheet1 2024 Rental Expenses - Other Date Amount Description $ 7,138.68 My Fee a…" at bounding box center [700, 420] width 611 height 473
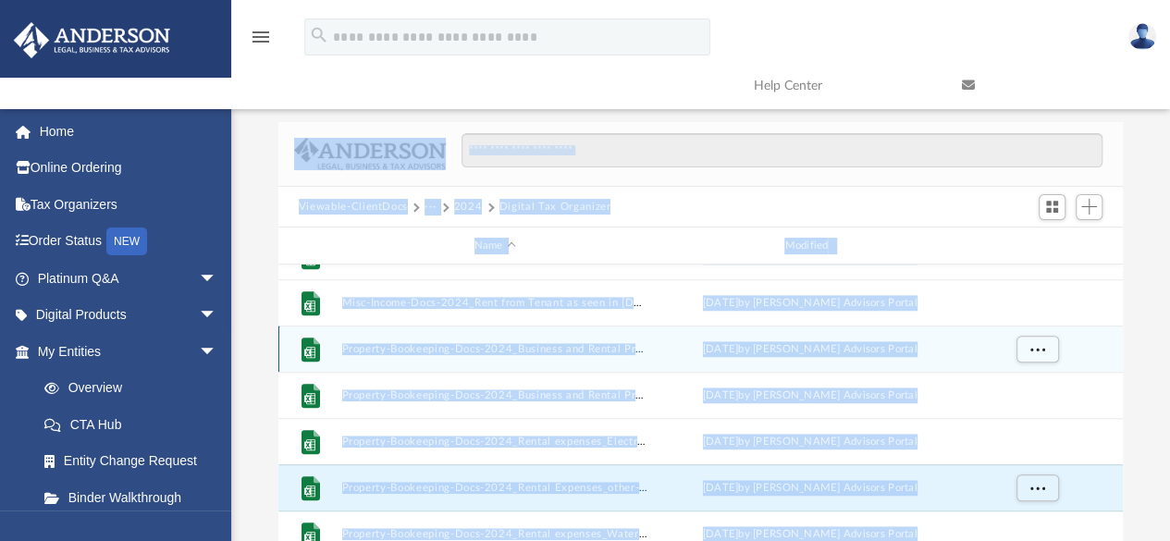
click at [1036, 369] on div "File Property-Bookeeping-Docs-2024_Business and Rental Property Expenses_Items …" at bounding box center [700, 349] width 844 height 46
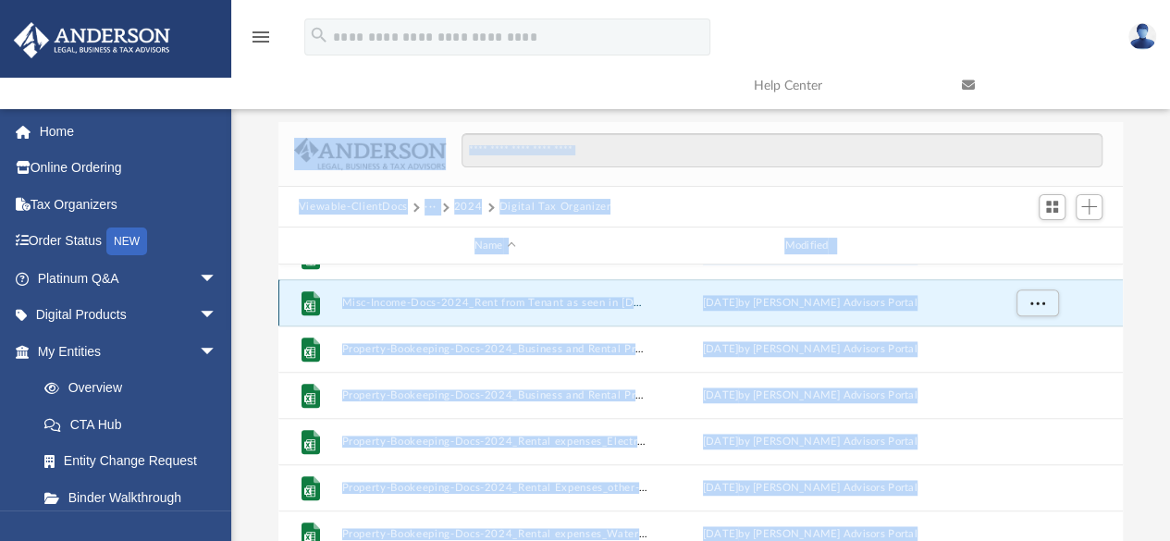
click at [509, 306] on button "Misc-Income-Docs-2024_Rent from Tenant as seen in 2024 PenFed Checking download…" at bounding box center [494, 303] width 307 height 12
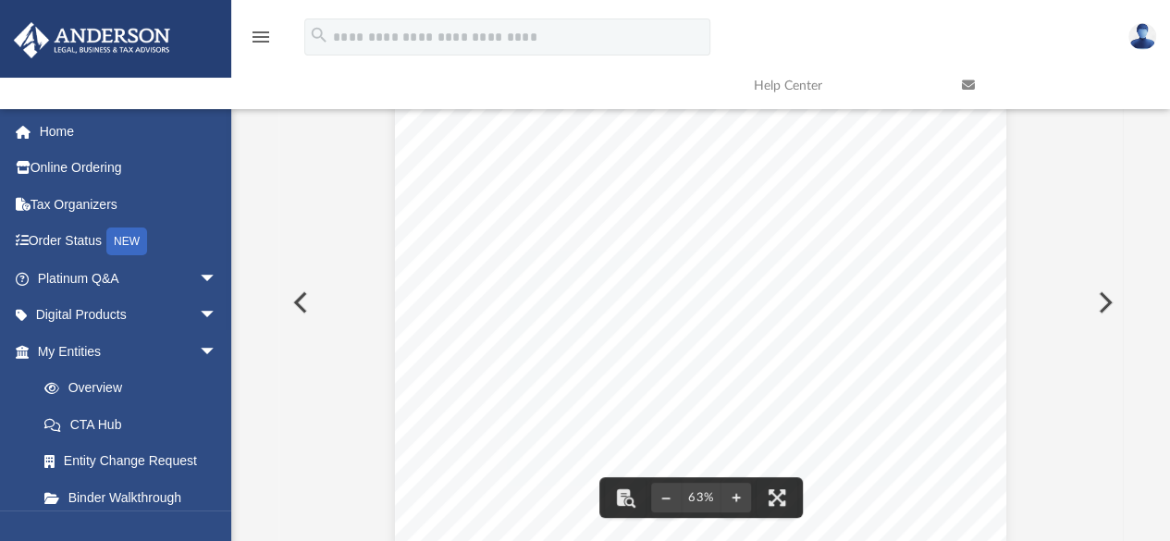
scroll to position [0, 0]
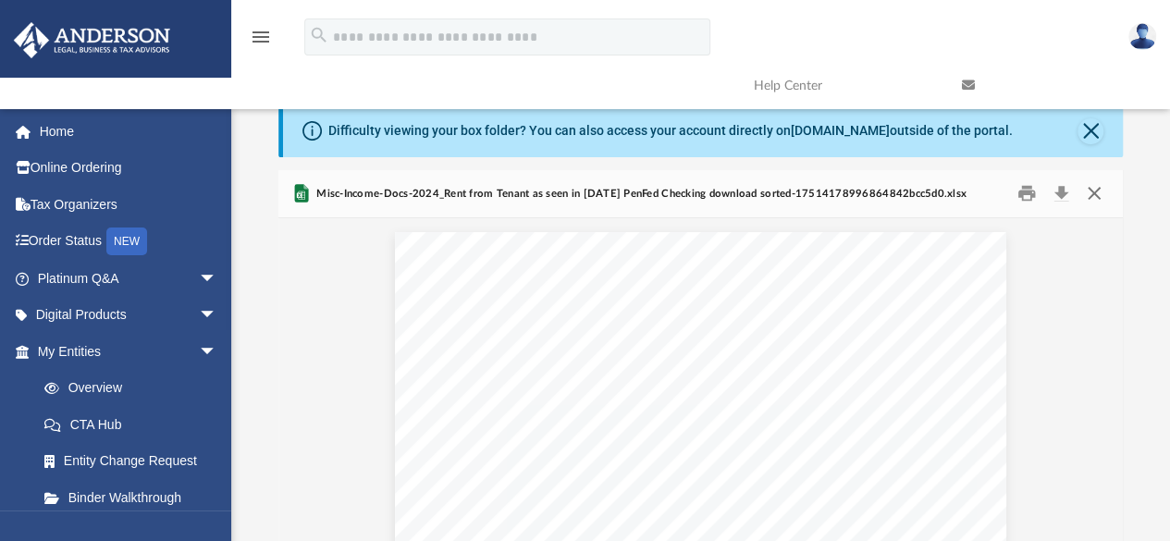
click at [1095, 191] on button "Close" at bounding box center [1093, 193] width 33 height 29
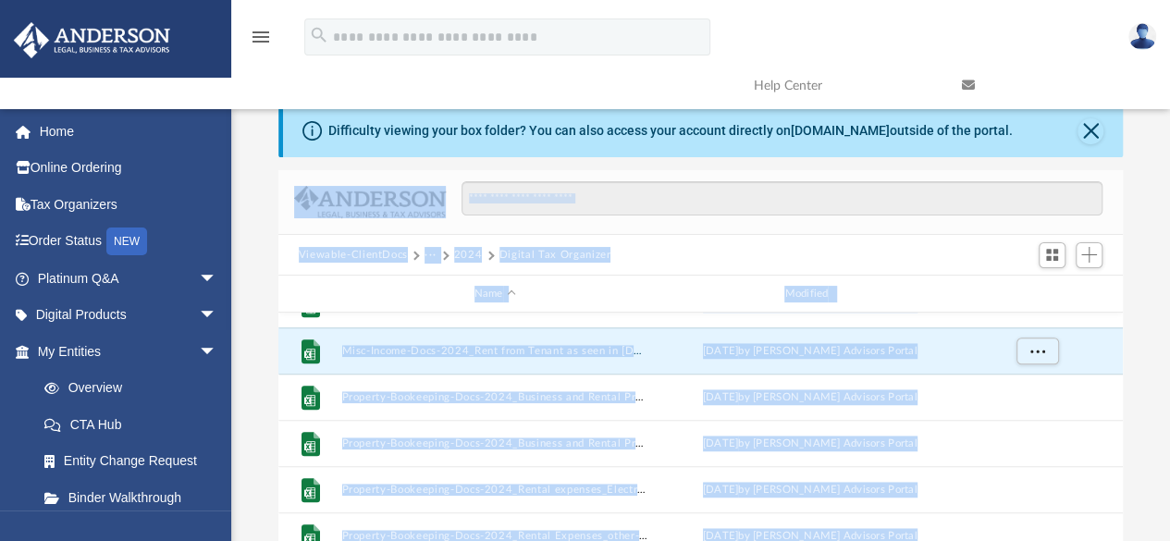
click at [895, 228] on div at bounding box center [774, 208] width 657 height 54
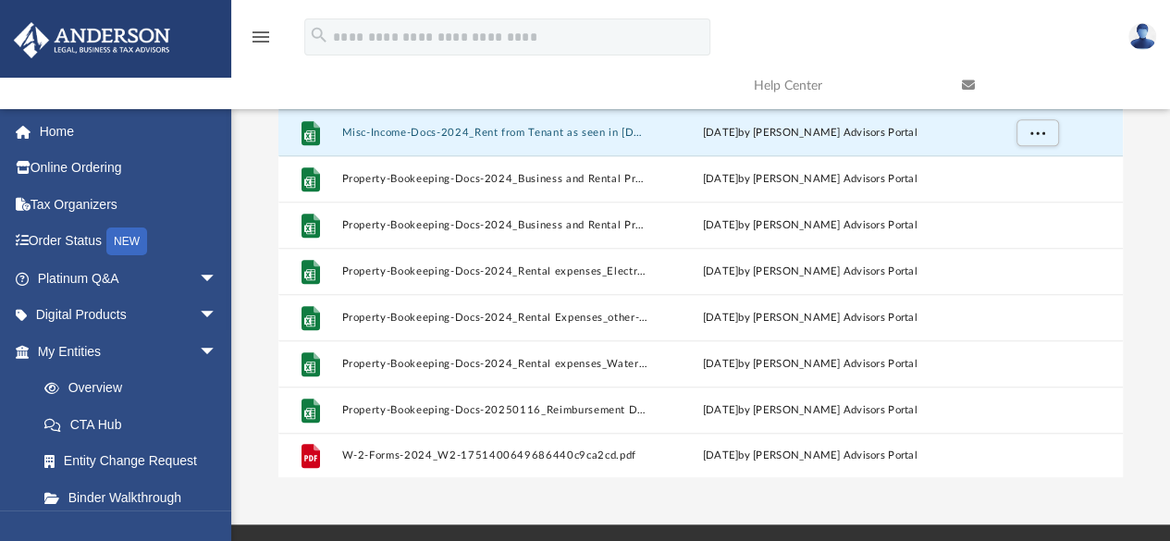
scroll to position [221, 0]
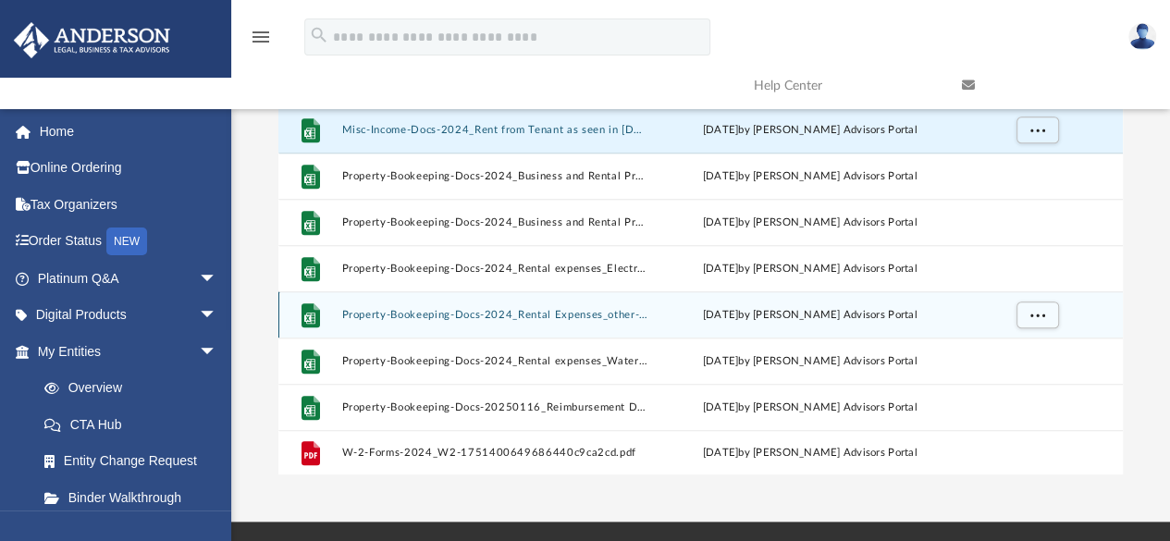
click at [400, 314] on button "Property-Bookeeping-Docs-2024_Rental Expenses_other-17514275146864a9bae896b.xlsx" at bounding box center [494, 315] width 307 height 12
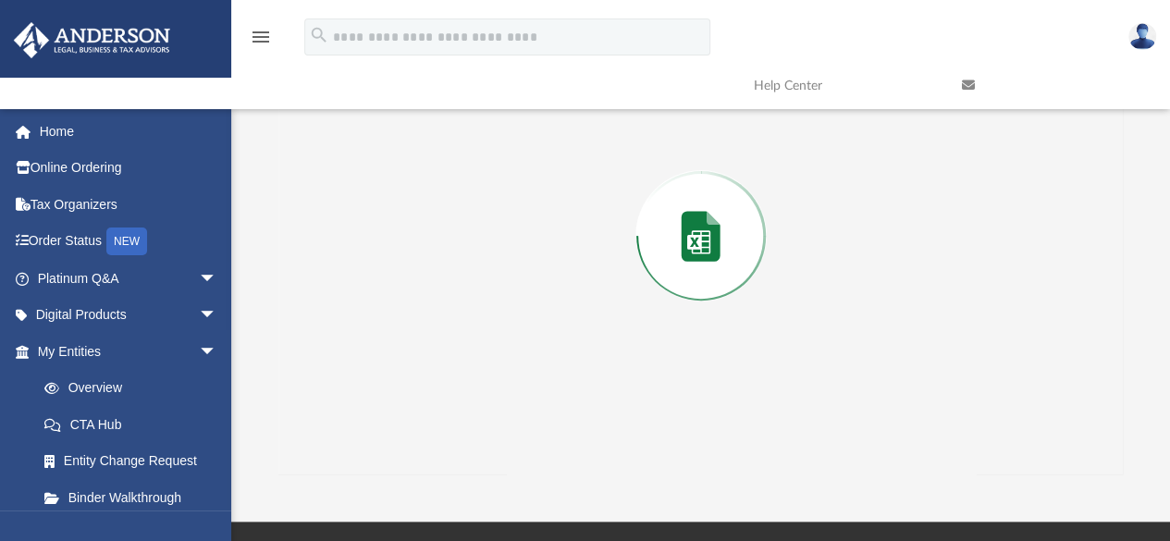
scroll to position [169, 0]
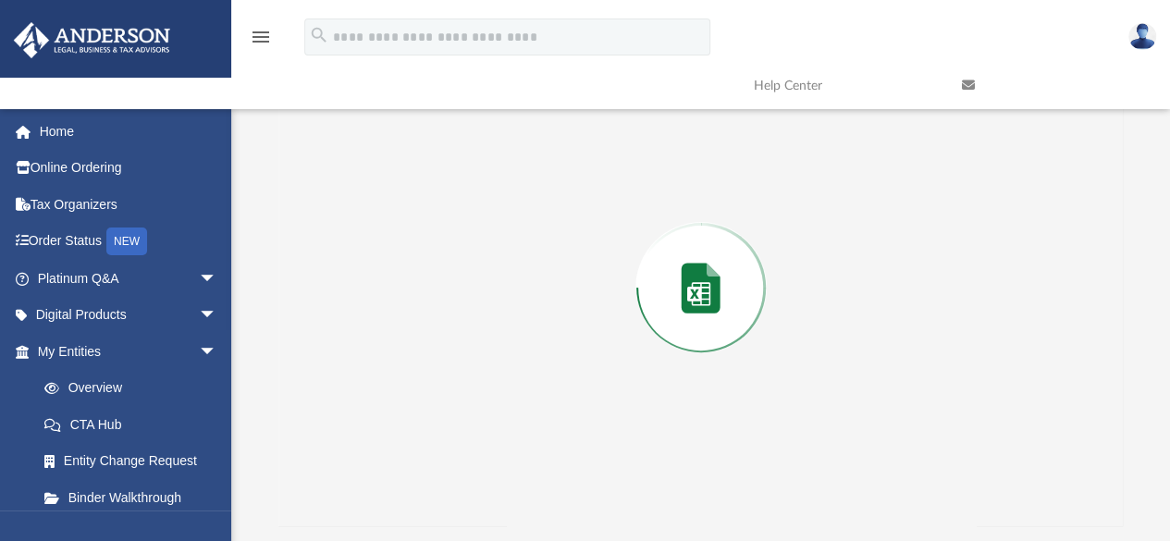
click at [400, 314] on div "Preview" at bounding box center [700, 287] width 845 height 477
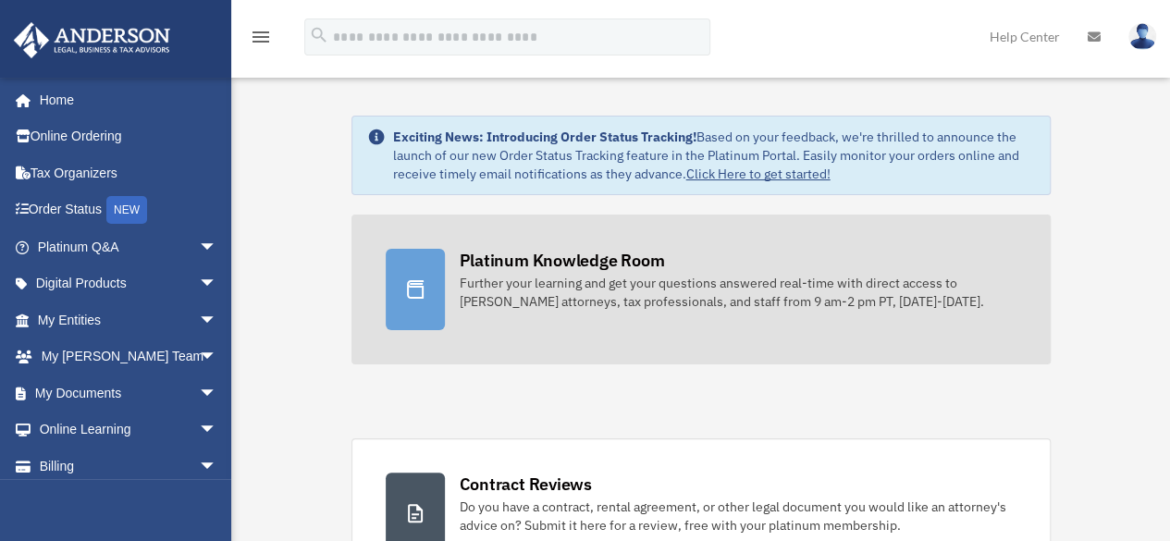
click at [494, 258] on div "Platinum Knowledge Room" at bounding box center [562, 260] width 205 height 23
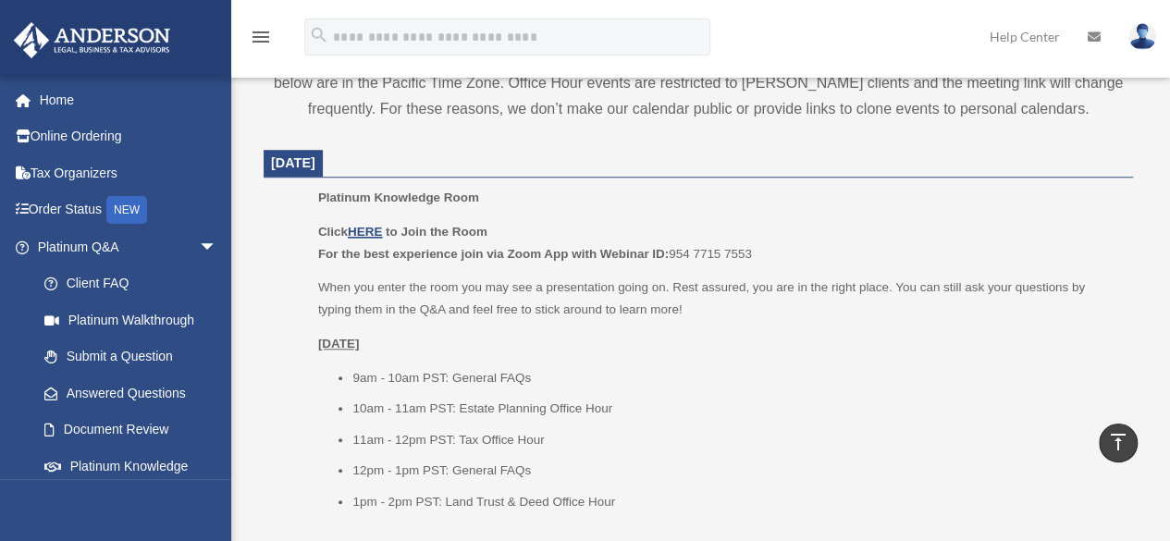
scroll to position [696, 0]
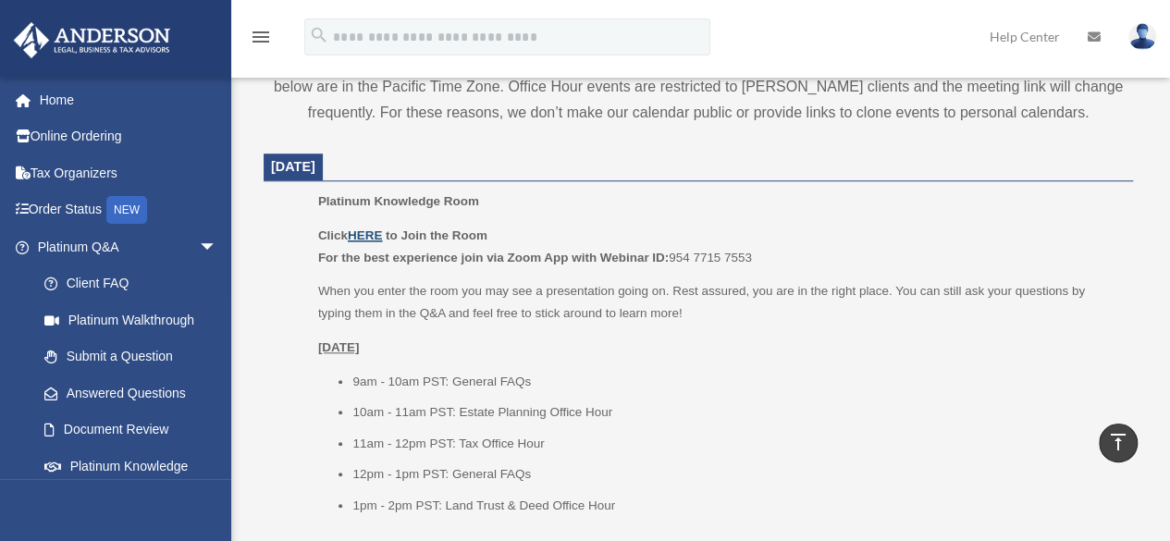
click at [365, 229] on u "HERE" at bounding box center [365, 235] width 34 height 14
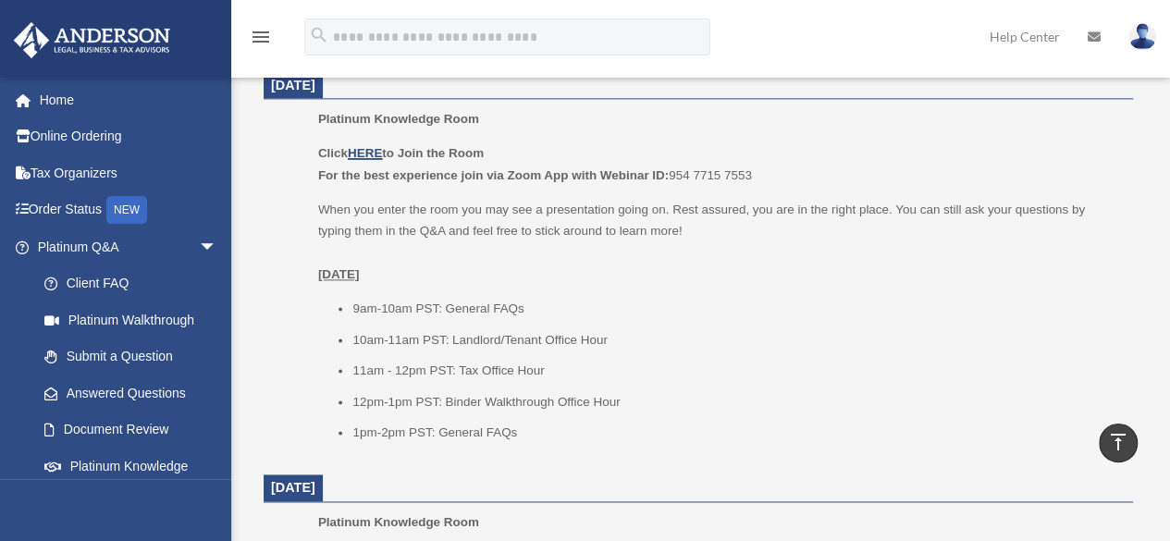
scroll to position [1463, 0]
